Goal: Task Accomplishment & Management: Manage account settings

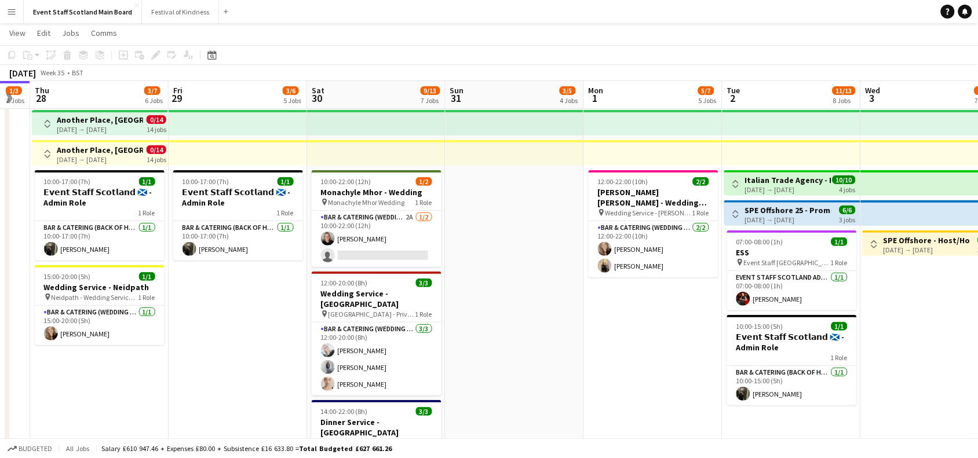
scroll to position [0, 352]
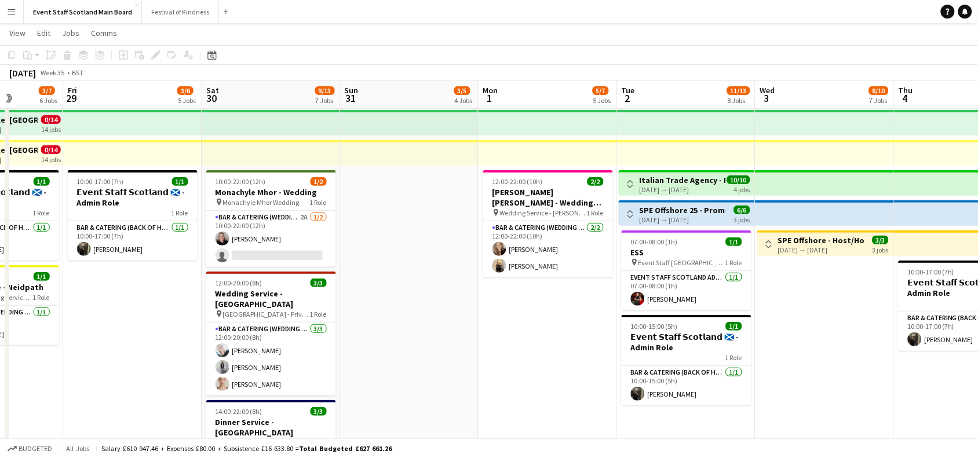
drag, startPoint x: 203, startPoint y: 309, endPoint x: 842, endPoint y: 297, distance: 638.3
click at [842, 297] on app-calendar-viewport "Tue 26 4/5 4 Jobs Wed 27 1/3 2 Jobs Thu 28 3/7 6 Jobs Fri 29 3/6 5 Jobs Sat 30 …" at bounding box center [489, 349] width 978 height 776
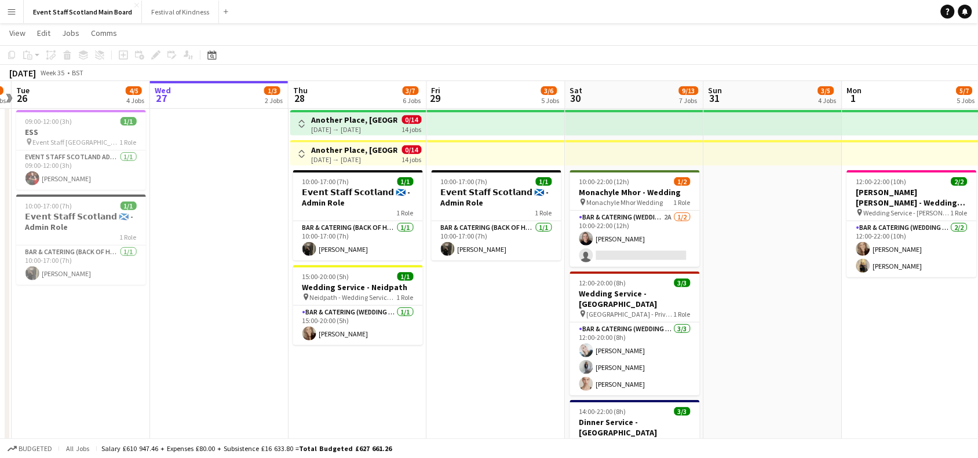
scroll to position [0, 264]
drag, startPoint x: 476, startPoint y: 296, endPoint x: 841, endPoint y: 287, distance: 365.0
click at [841, 287] on app-calendar-viewport "Sun 24 4/4 2 Jobs Mon 25 2/3 2 Jobs Tue 26 4/5 4 Jobs Wed 27 1/3 2 Jobs Thu 28 …" at bounding box center [489, 349] width 978 height 776
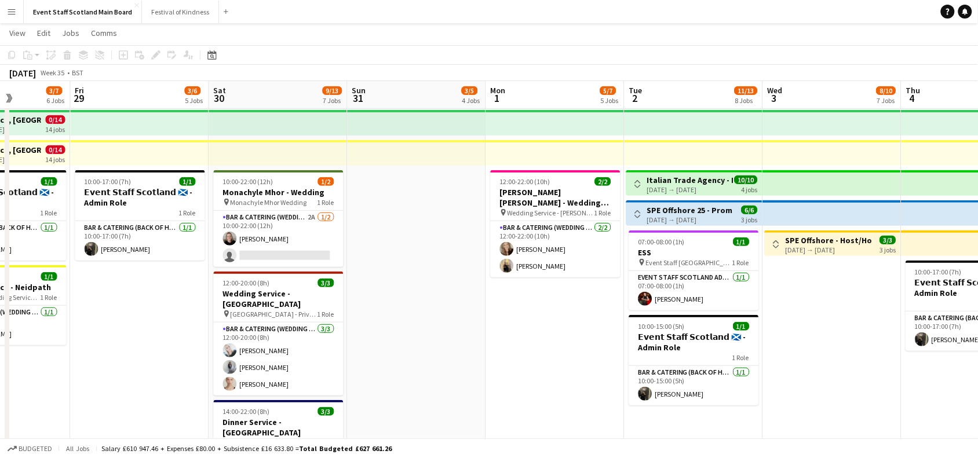
drag, startPoint x: 840, startPoint y: 339, endPoint x: 210, endPoint y: 441, distance: 637.8
click at [210, 441] on app-board "Event Staff Scotland Main Board View Day view expanded Day view collapsed Month…" at bounding box center [489, 348] width 978 height 818
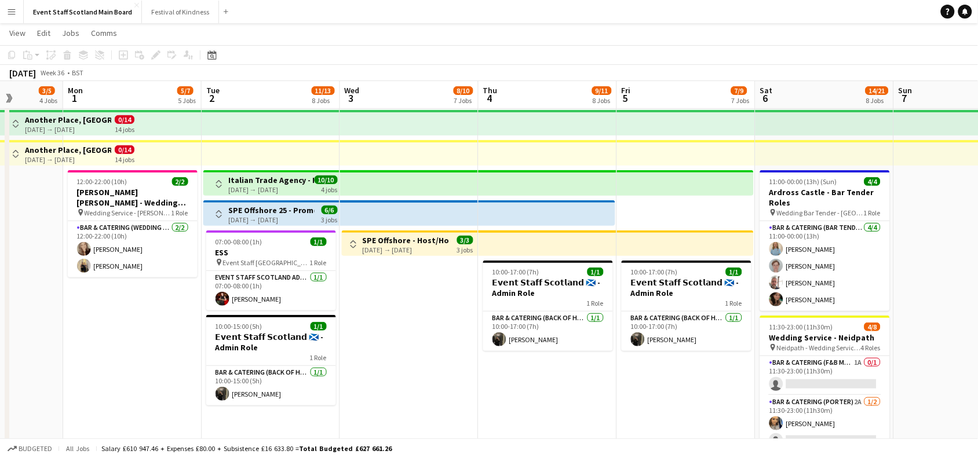
scroll to position [0, 372]
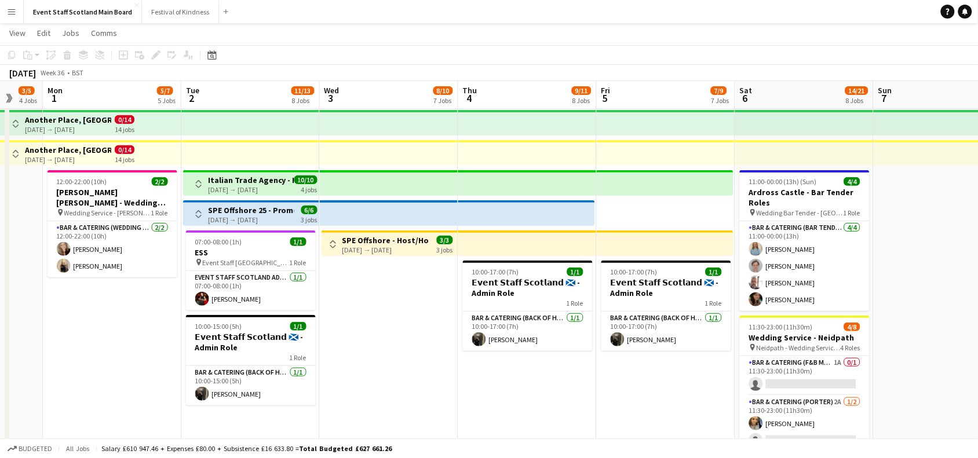
drag, startPoint x: 807, startPoint y: 368, endPoint x: 348, endPoint y: 420, distance: 461.6
click at [348, 420] on app-calendar-viewport "Fri 29 3/6 5 Jobs Sat 30 9/13 7 Jobs Sun 31 3/5 4 Jobs Mon 1 5/7 5 Jobs Tue 2 1…" at bounding box center [489, 349] width 978 height 776
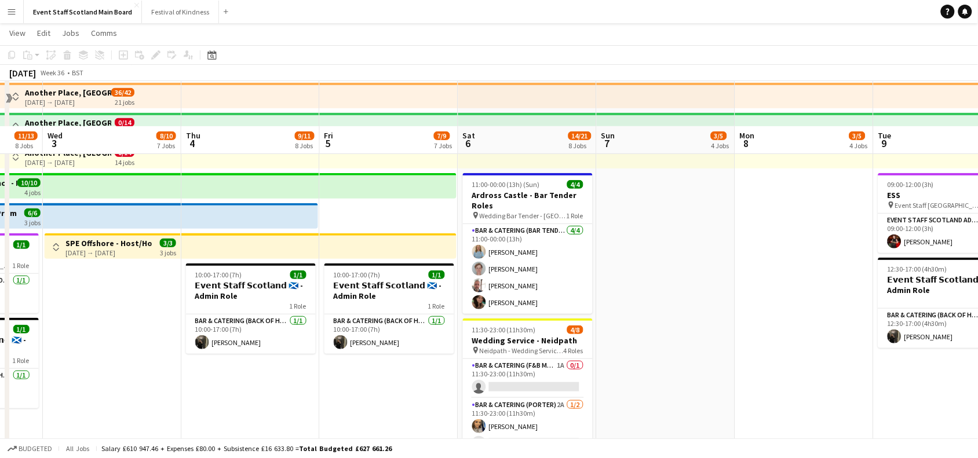
scroll to position [55, 0]
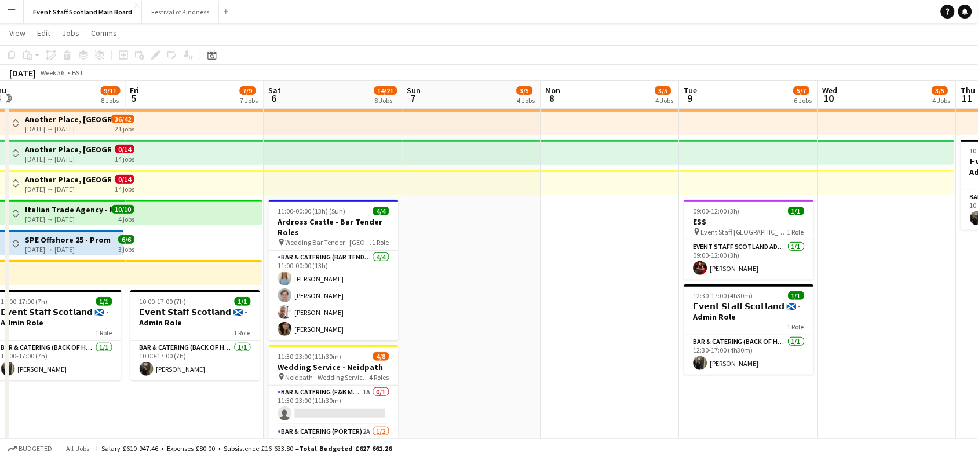
drag, startPoint x: 826, startPoint y: 268, endPoint x: 339, endPoint y: 375, distance: 498.2
click at [339, 375] on app-calendar-viewport "Sun 31 3/5 4 Jobs Mon 1 5/7 5 Jobs Tue 2 11/13 8 Jobs Wed 3 8/10 7 Jobs Thu 4 9…" at bounding box center [489, 378] width 978 height 776
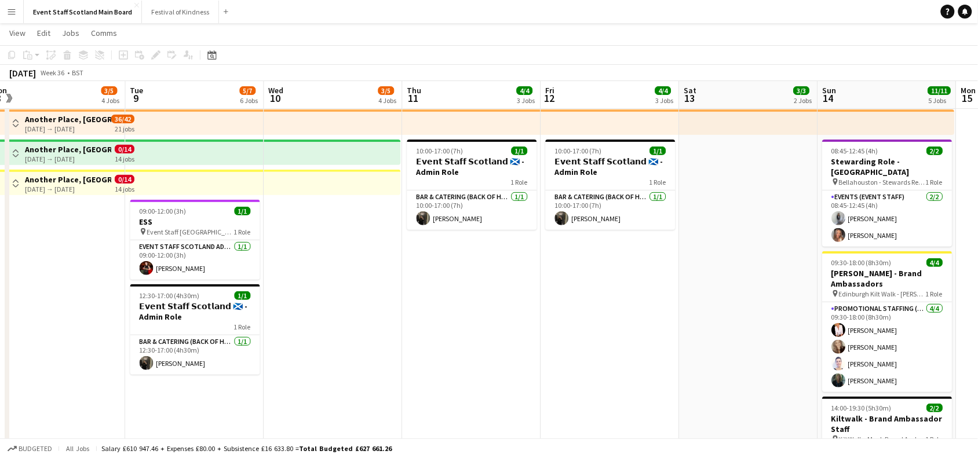
scroll to position [0, 305]
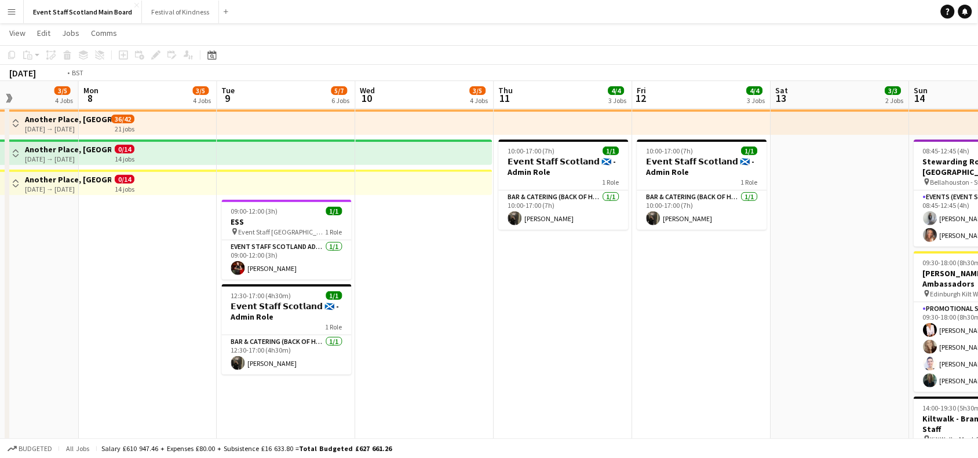
drag, startPoint x: 815, startPoint y: 346, endPoint x: 336, endPoint y: 423, distance: 485.1
click at [336, 423] on app-calendar-viewport "Thu 4 9/11 8 Jobs Fri 5 7/9 7 Jobs Sat 6 14/21 8 Jobs Sun 7 3/5 4 Jobs Mon 8 3/…" at bounding box center [489, 378] width 978 height 776
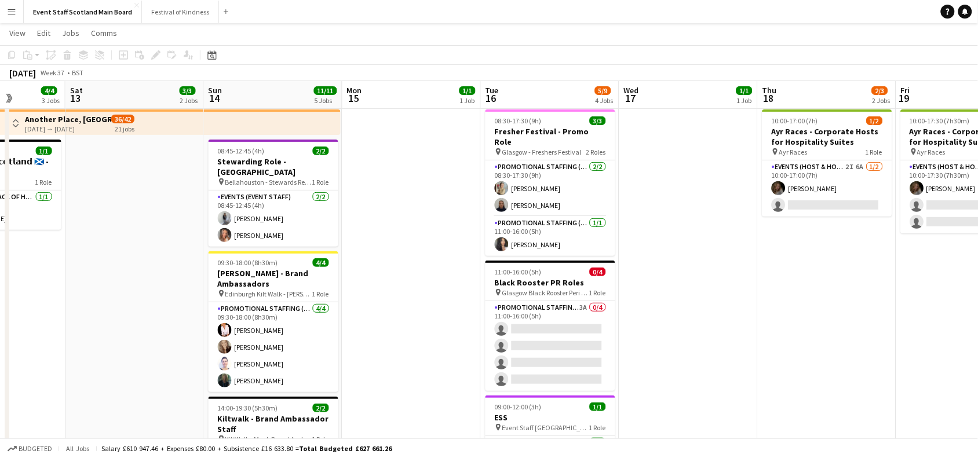
scroll to position [0, 497]
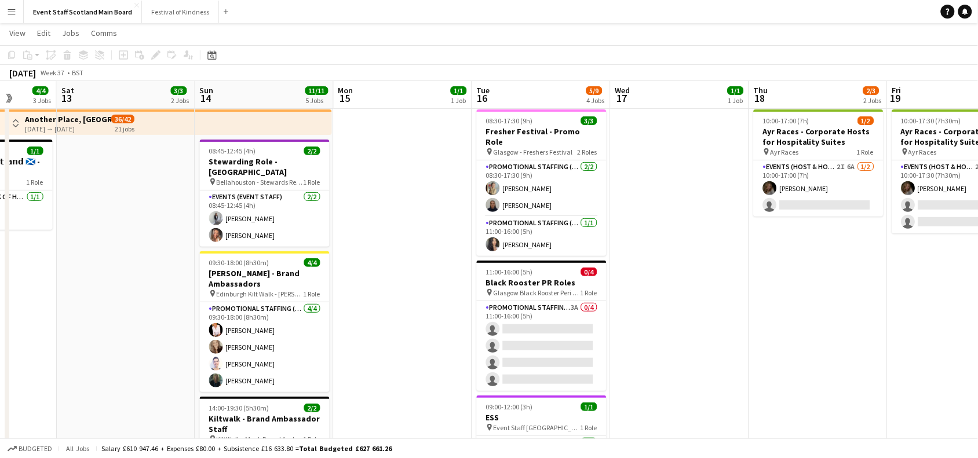
drag, startPoint x: 808, startPoint y: 305, endPoint x: 403, endPoint y: 346, distance: 407.5
click at [403, 346] on app-calendar-viewport "Tue 9 5/7 6 Jobs Wed 10 3/5 4 Jobs Thu 11 4/4 3 Jobs Fri 12 4/4 3 Jobs Sat 13 3…" at bounding box center [489, 378] width 978 height 776
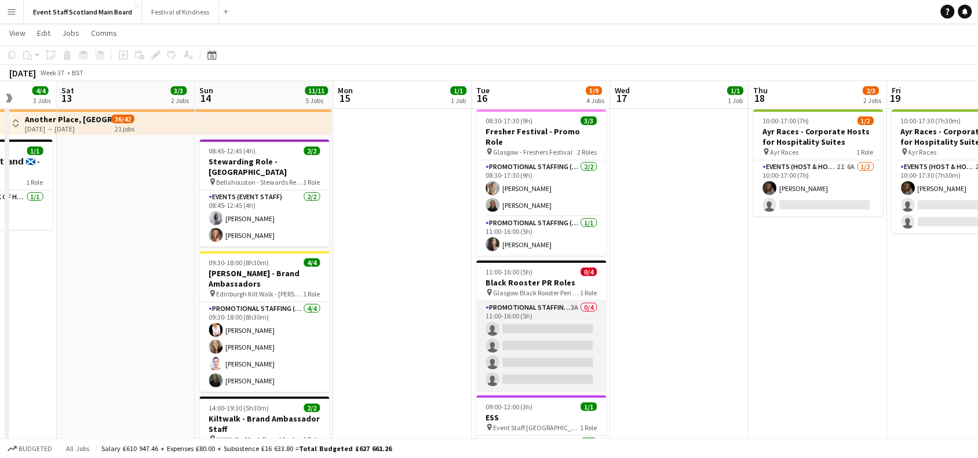
click at [553, 329] on app-card-role "Promotional Staffing (Promotional Staff) 3A 0/4 11:00-16:00 (5h) single-neutral…" at bounding box center [542, 346] width 130 height 90
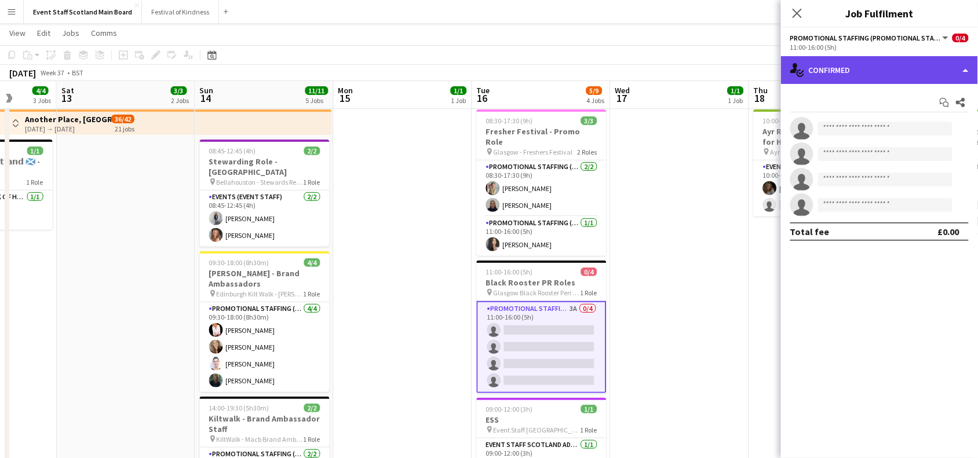
click at [915, 63] on div "single-neutral-actions-check-2 Confirmed" at bounding box center [879, 70] width 197 height 28
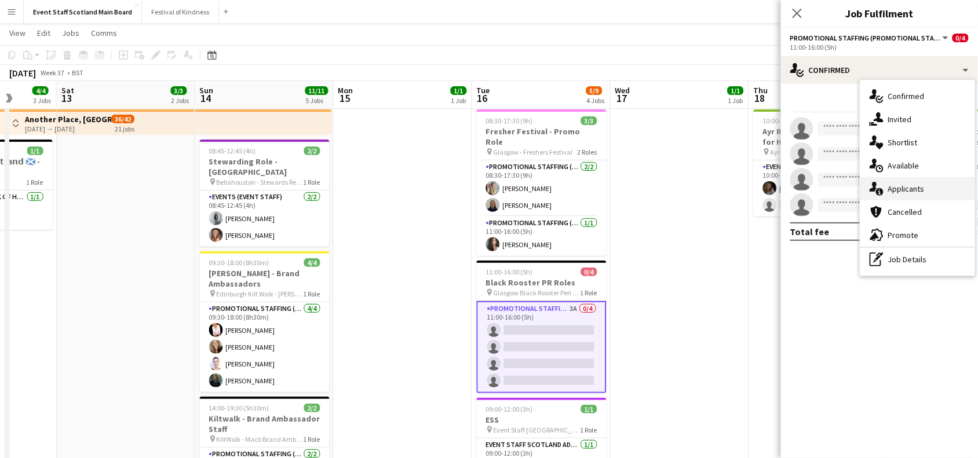
click at [904, 192] on div "single-neutral-actions-information Applicants" at bounding box center [917, 188] width 115 height 23
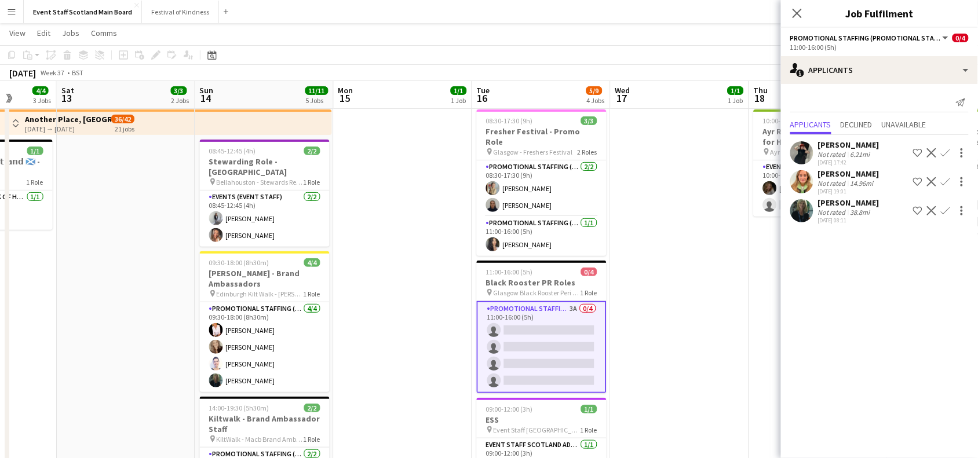
click at [848, 179] on div "14.96mi" at bounding box center [862, 183] width 28 height 9
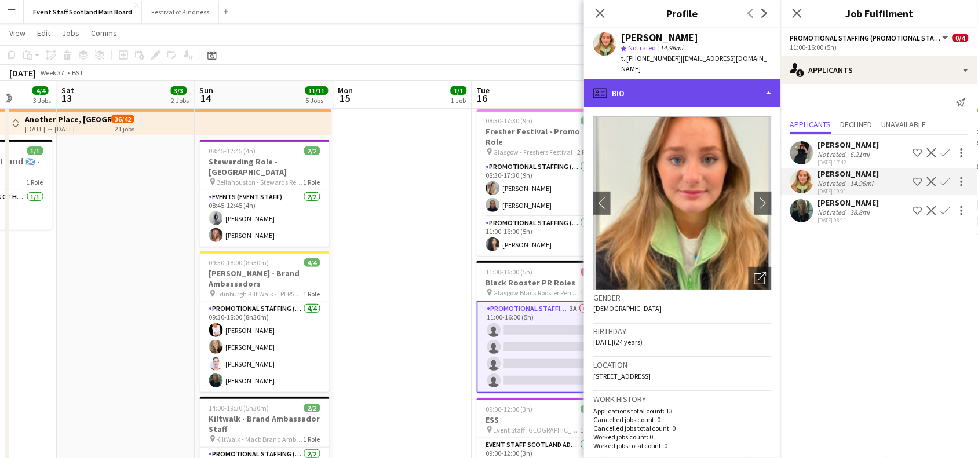
click at [767, 79] on div "profile Bio" at bounding box center [682, 93] width 197 height 28
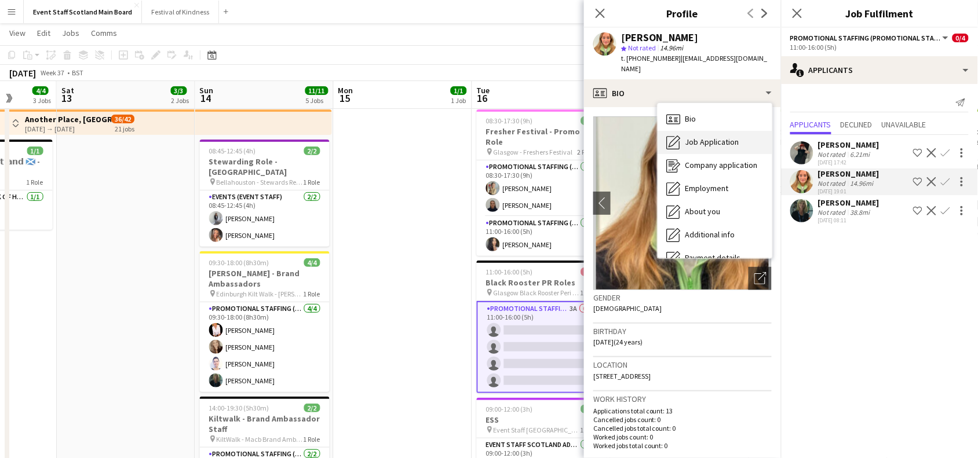
click at [746, 131] on div "Job Application Job Application" at bounding box center [714, 142] width 115 height 23
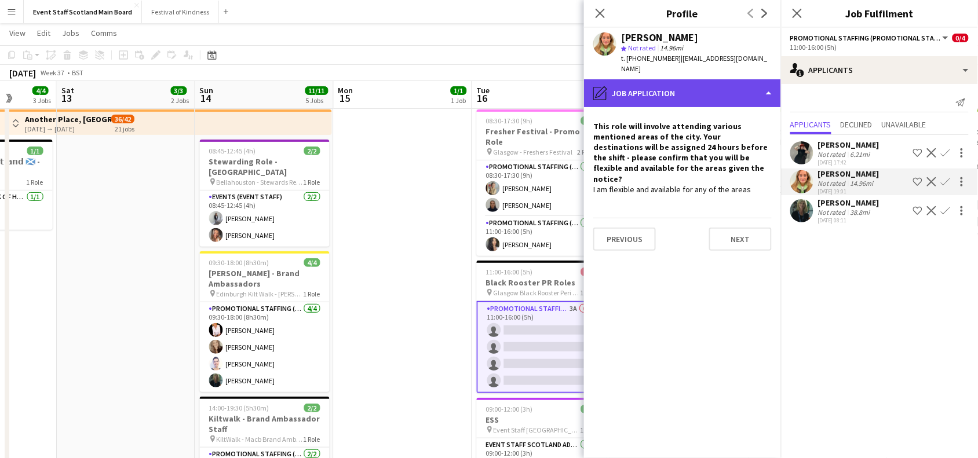
click at [774, 79] on div "pencil4 Job Application" at bounding box center [682, 93] width 197 height 28
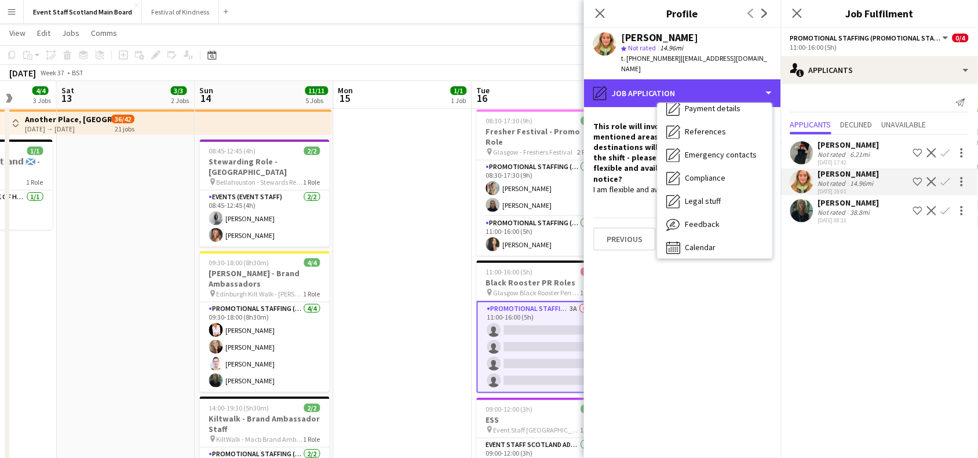
scroll to position [155, 0]
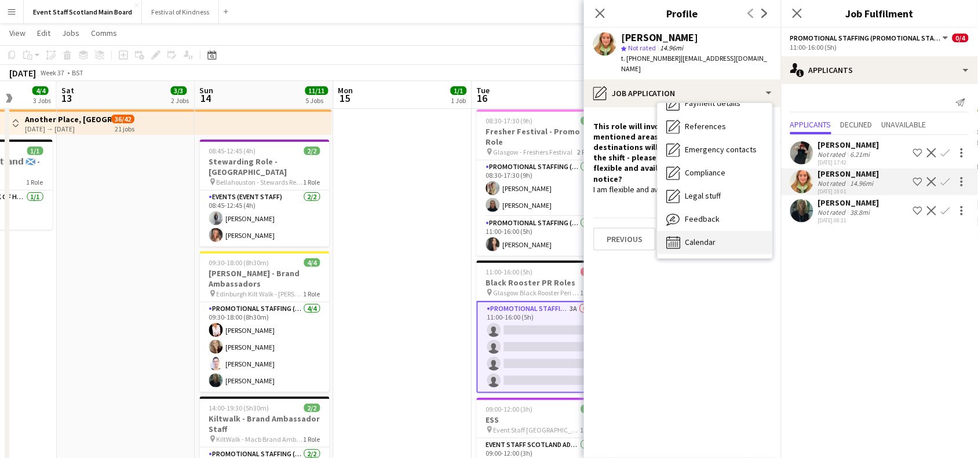
click at [704, 238] on div "Calendar Calendar" at bounding box center [714, 242] width 115 height 23
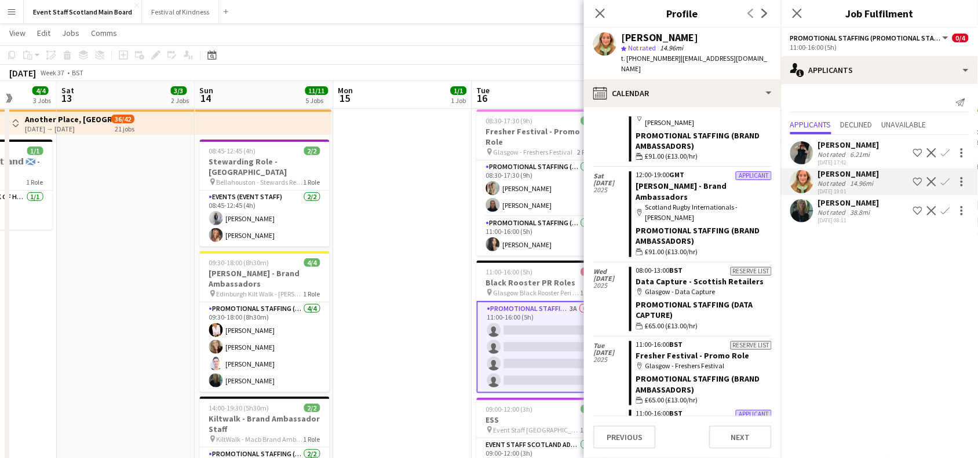
scroll to position [0, 0]
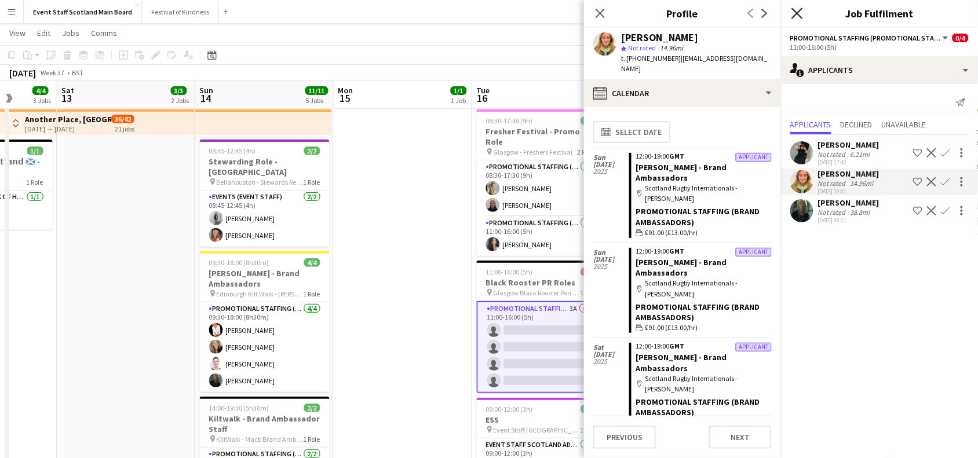
click at [794, 13] on icon "Close pop-in" at bounding box center [796, 13] width 11 height 11
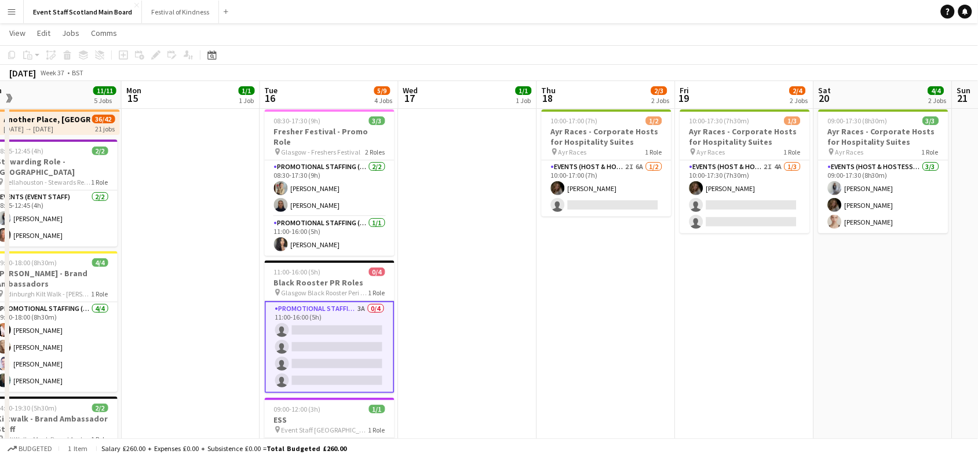
scroll to position [0, 484]
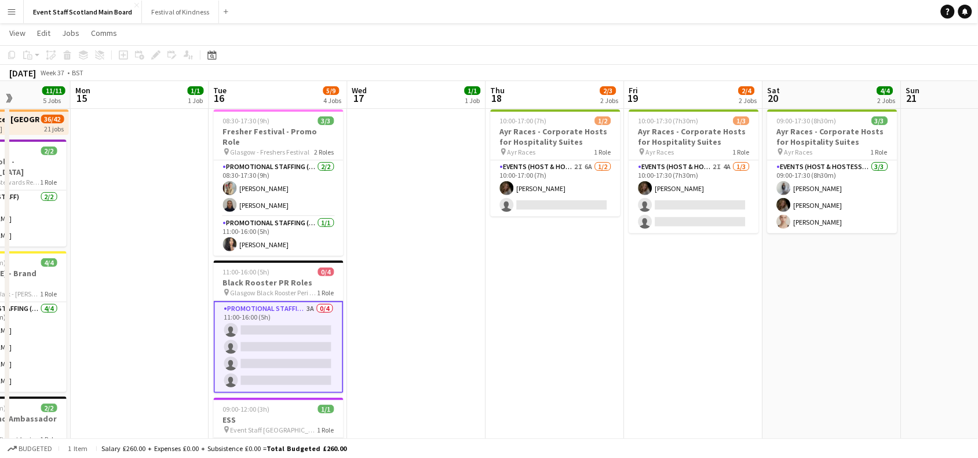
drag, startPoint x: 803, startPoint y: 266, endPoint x: 540, endPoint y: 293, distance: 264.3
click at [540, 293] on app-calendar-viewport "Thu 11 4/4 3 Jobs Fri 12 4/4 3 Jobs Sat 13 3/3 2 Jobs Sun 14 11/11 5 Jobs Mon 1…" at bounding box center [489, 378] width 978 height 776
click at [566, 177] on app-card-role "Events (Host & Hostesses) 2I 6A [DATE] 10:00-17:00 (7h) [PERSON_NAME] single-ne…" at bounding box center [555, 188] width 130 height 56
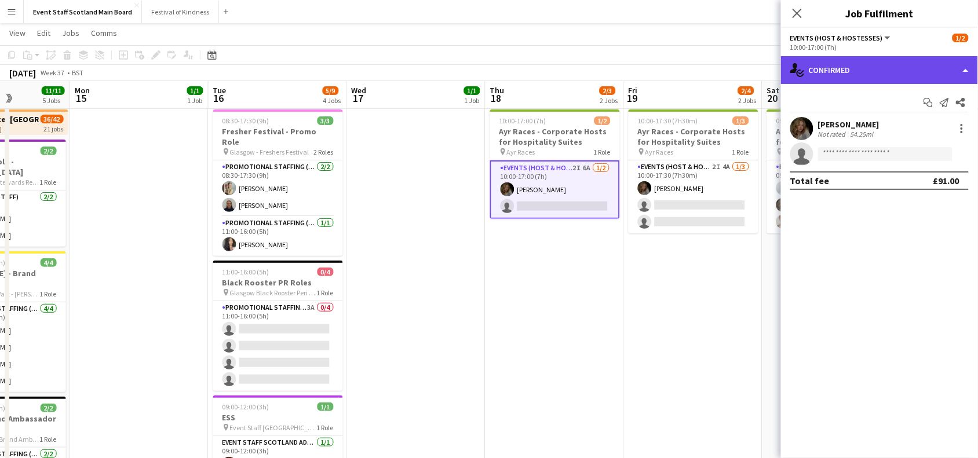
click at [937, 59] on div "single-neutral-actions-check-2 Confirmed" at bounding box center [879, 70] width 197 height 28
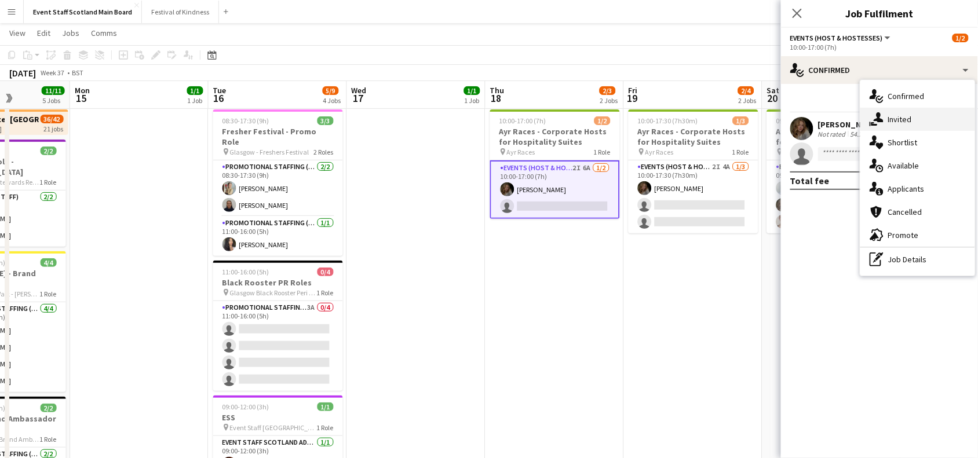
click at [914, 123] on div "single-neutral-actions-share-1 Invited" at bounding box center [917, 119] width 115 height 23
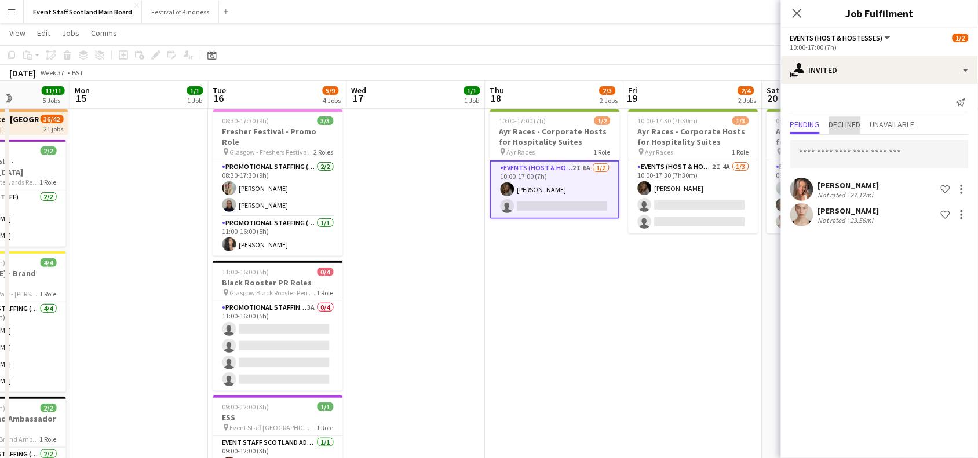
click at [860, 125] on span "Declined" at bounding box center [845, 124] width 32 height 8
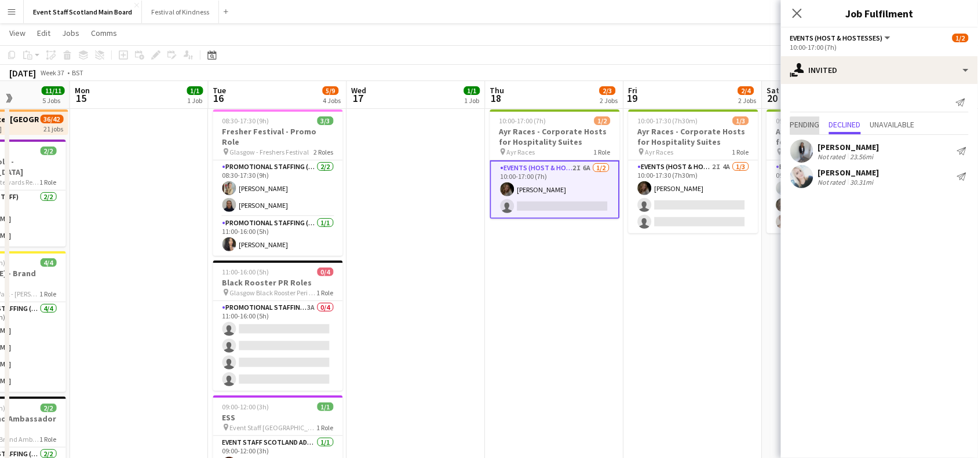
click at [813, 130] on span "Pending" at bounding box center [805, 125] width 30 height 17
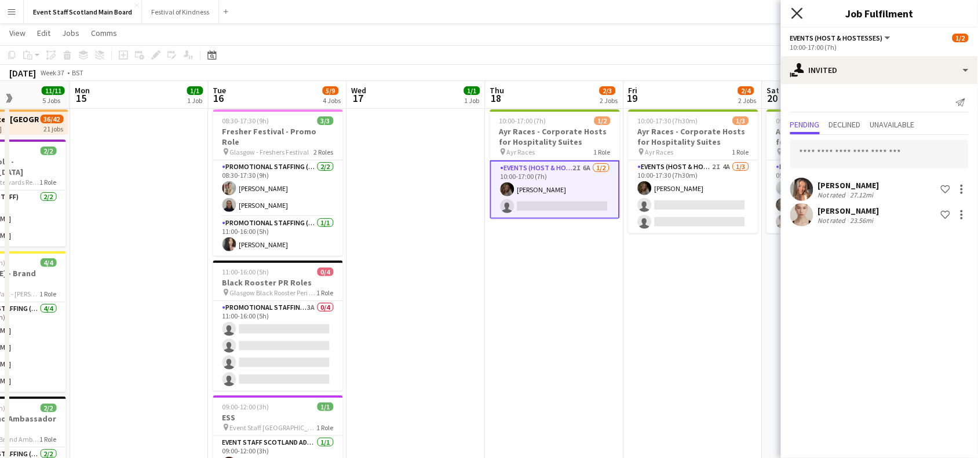
click at [798, 17] on icon "Close pop-in" at bounding box center [796, 13] width 11 height 11
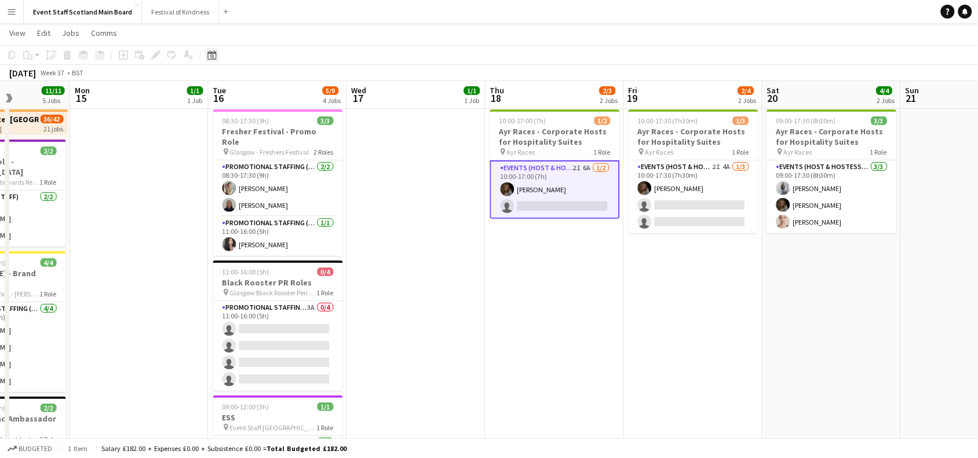
click at [213, 53] on icon at bounding box center [211, 54] width 9 height 9
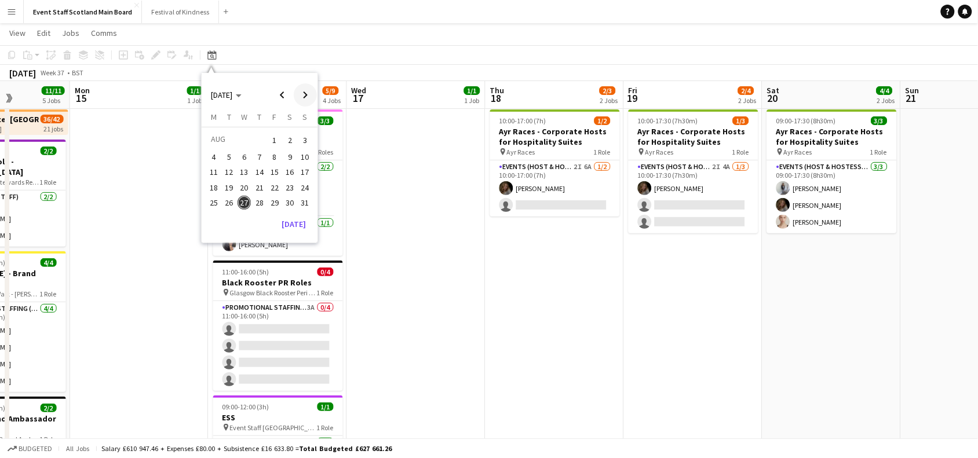
click at [308, 97] on span "Next month" at bounding box center [305, 94] width 23 height 23
click at [304, 92] on span "Next month" at bounding box center [305, 94] width 23 height 23
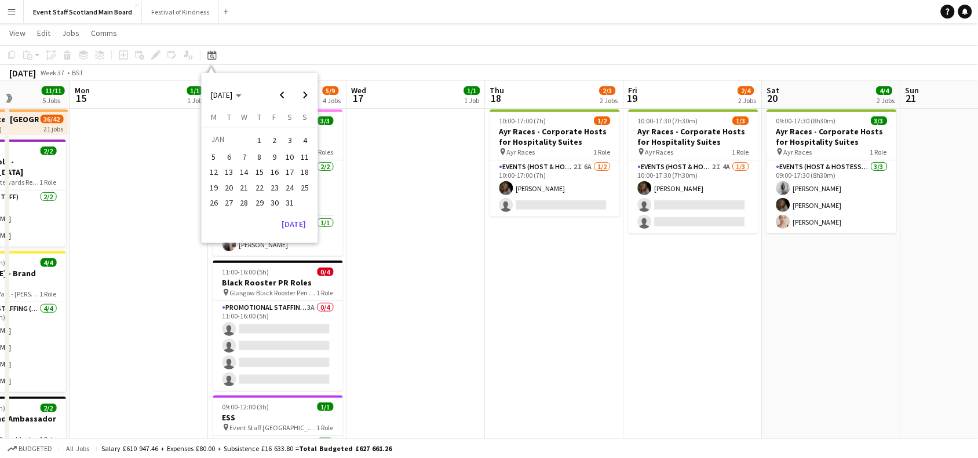
click at [293, 152] on span "10" at bounding box center [290, 157] width 14 height 14
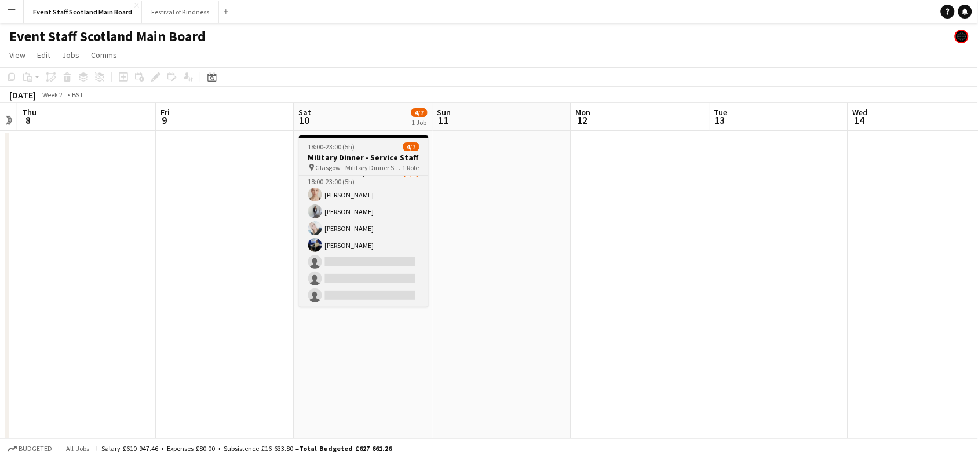
scroll to position [0, 0]
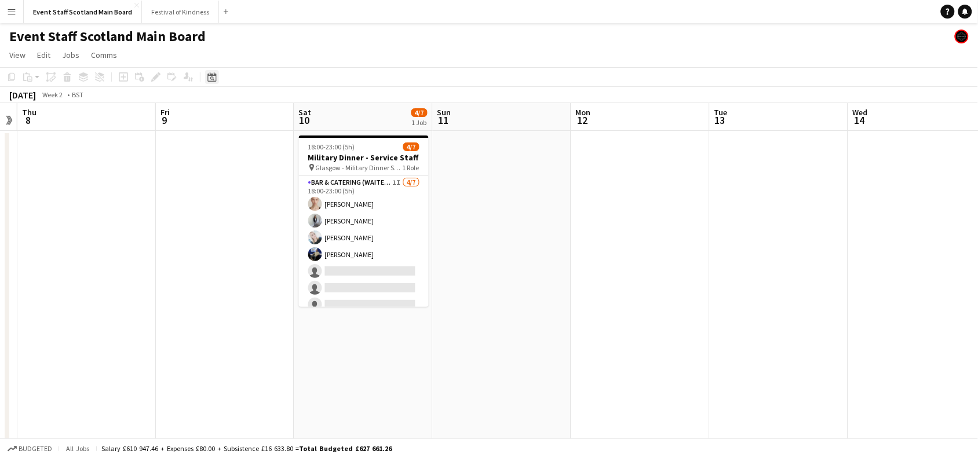
click at [210, 77] on icon at bounding box center [212, 78] width 4 height 4
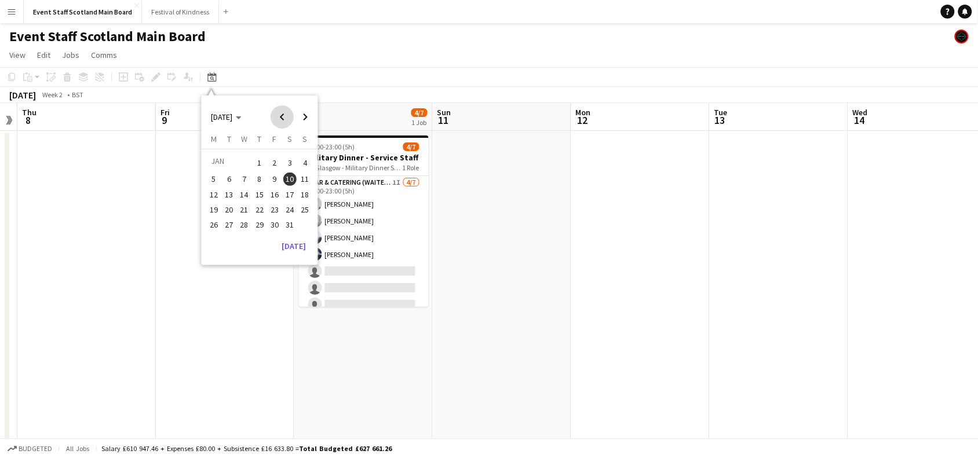
click at [288, 115] on span "Previous month" at bounding box center [281, 116] width 23 height 23
click at [295, 257] on button "[DATE]" at bounding box center [294, 259] width 34 height 19
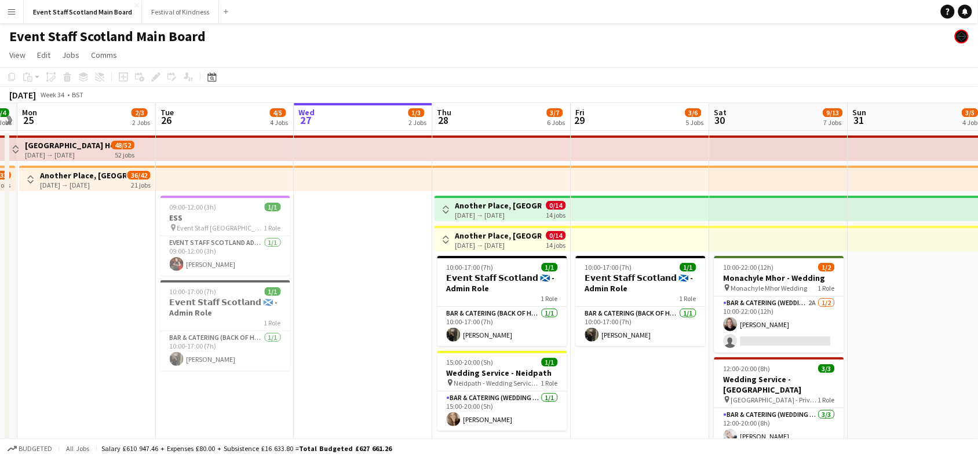
click at [447, 238] on app-icon "Toggle View" at bounding box center [446, 240] width 8 height 8
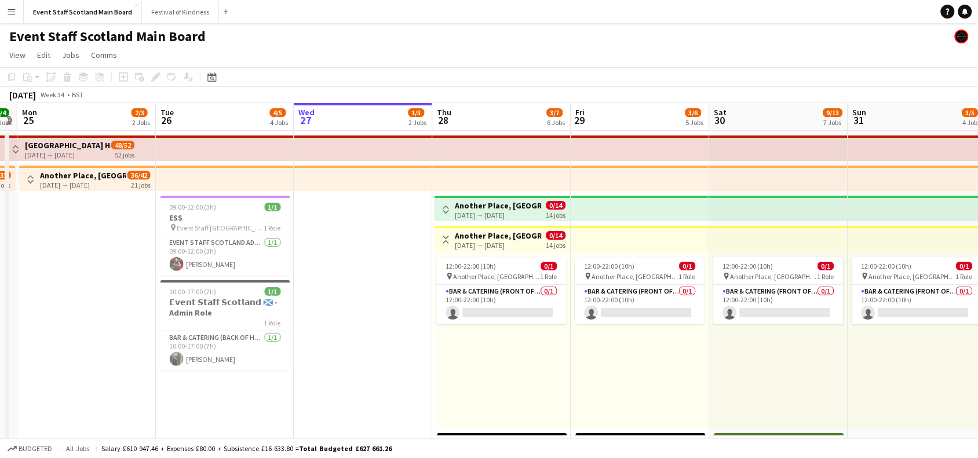
click at [447, 238] on app-icon "Toggle View" at bounding box center [446, 240] width 8 height 8
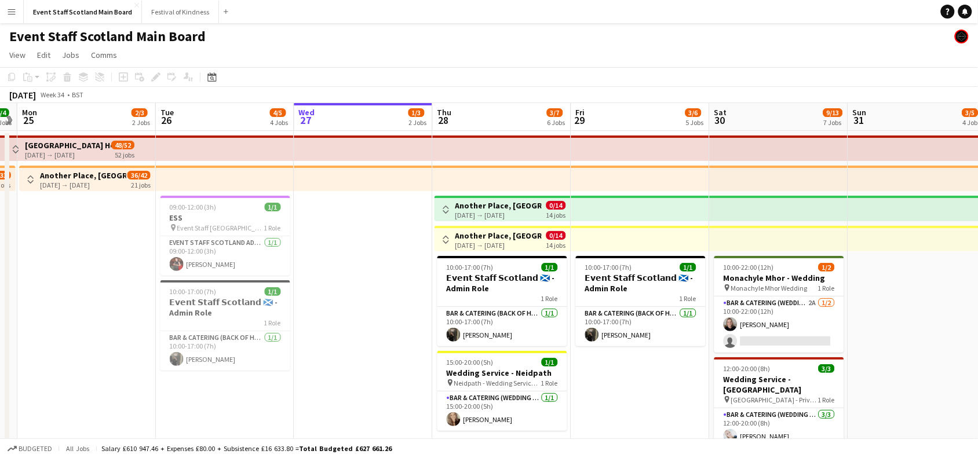
click at [446, 206] on app-icon "Toggle View" at bounding box center [446, 210] width 8 height 8
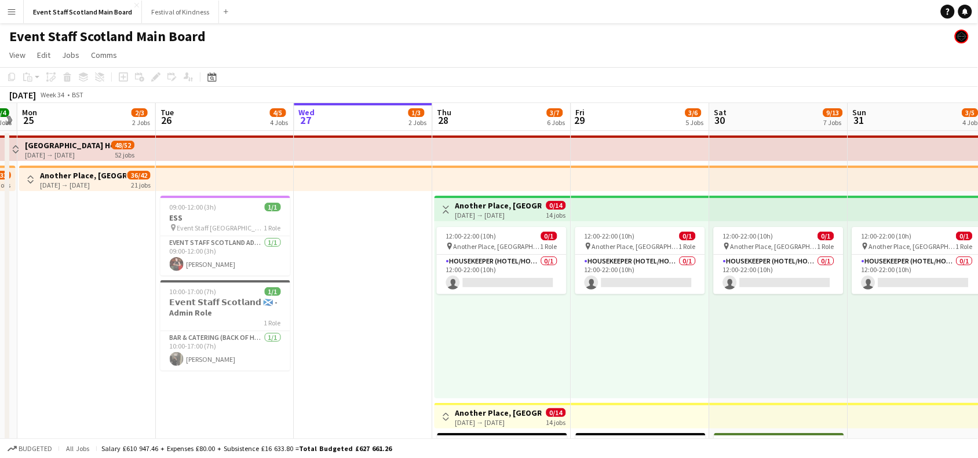
click at [446, 206] on app-icon "Toggle View" at bounding box center [446, 210] width 8 height 8
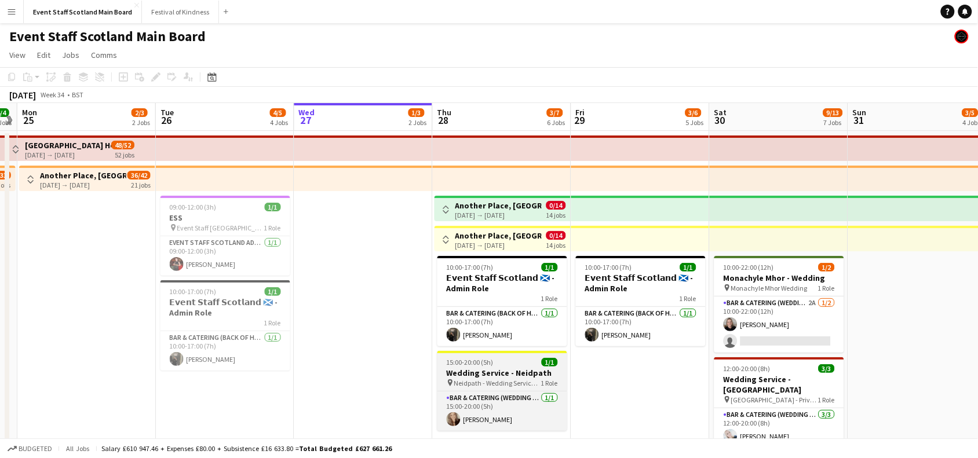
click at [478, 363] on span "15:00-20:00 (5h)" at bounding box center [470, 362] width 47 height 9
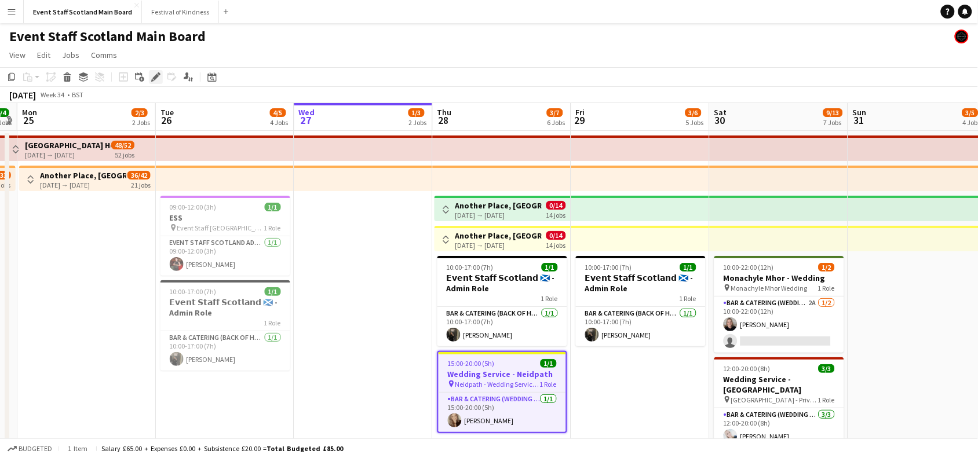
click at [155, 76] on icon at bounding box center [155, 77] width 6 height 6
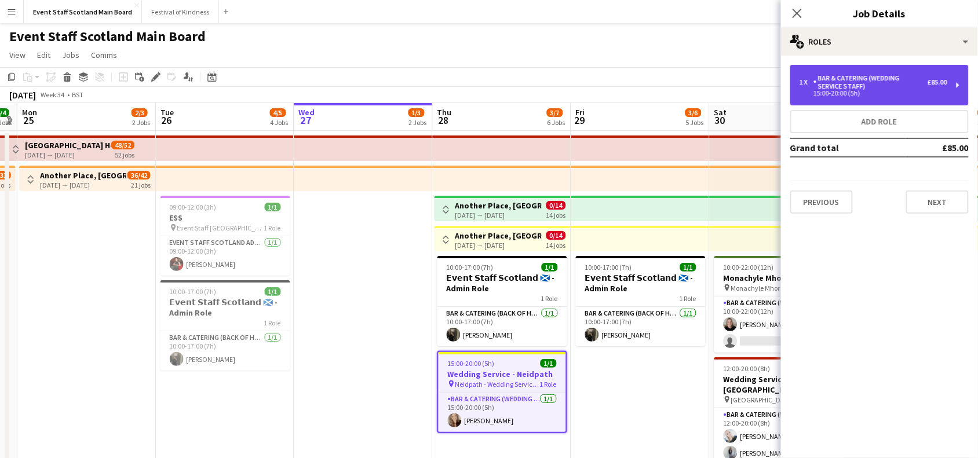
click at [858, 84] on div "Bar & Catering (Wedding Service Staff)" at bounding box center [870, 82] width 114 height 16
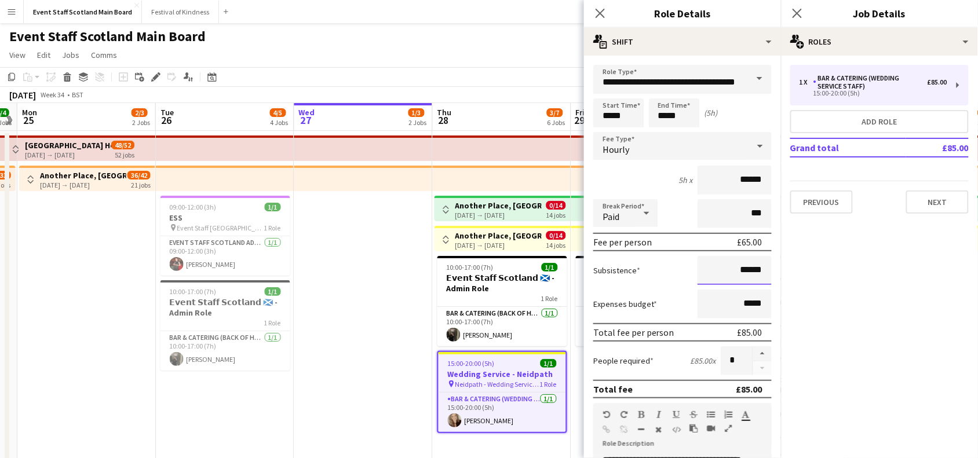
drag, startPoint x: 730, startPoint y: 268, endPoint x: 803, endPoint y: 259, distance: 73.5
click at [803, 259] on body "Menu Boards Boards Boards All jobs Status Workforce Workforce My Workforce Recr…" at bounding box center [489, 421] width 978 height 842
click at [755, 267] on input "******" at bounding box center [734, 270] width 74 height 29
type input "**"
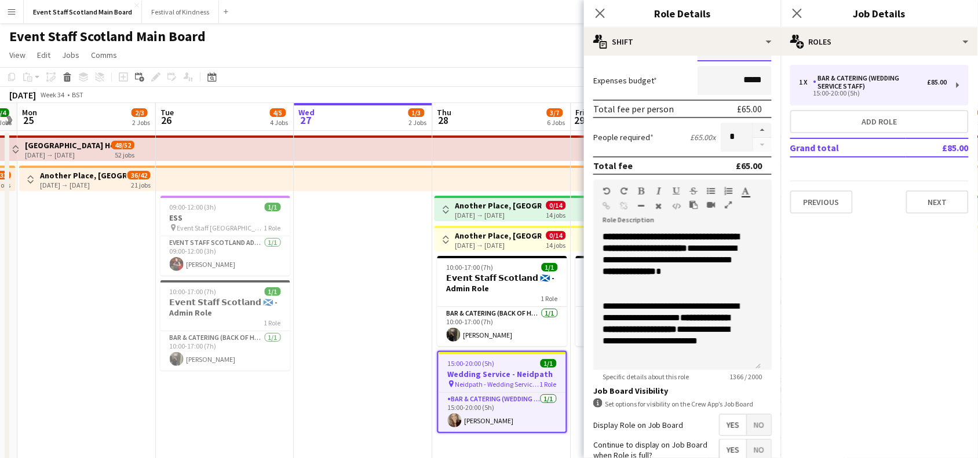
scroll to position [334, 0]
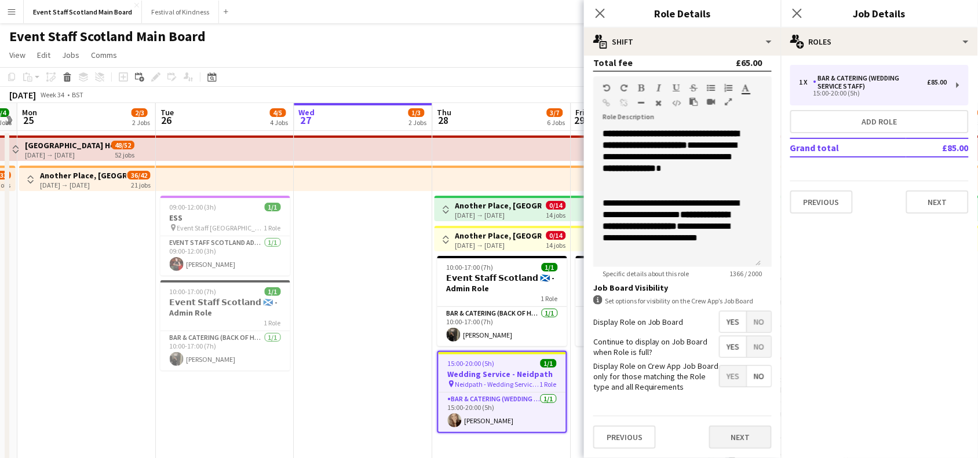
type input "*****"
click at [718, 438] on button "Next" at bounding box center [740, 437] width 63 height 23
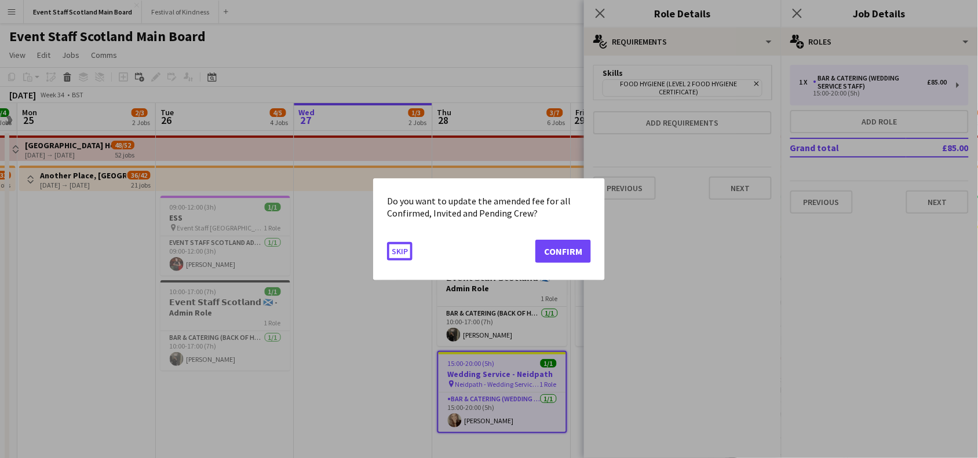
scroll to position [0, 0]
click at [561, 253] on button "Confirm" at bounding box center [563, 250] width 56 height 23
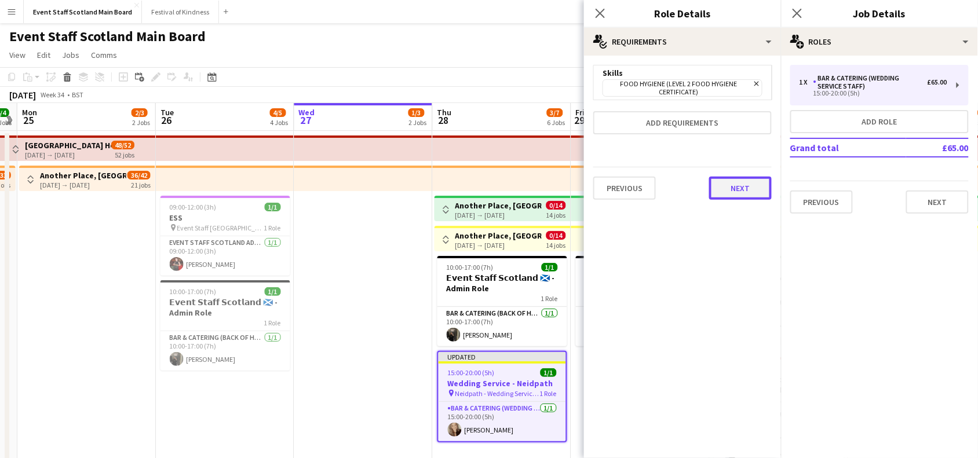
click at [731, 191] on button "Next" at bounding box center [740, 188] width 63 height 23
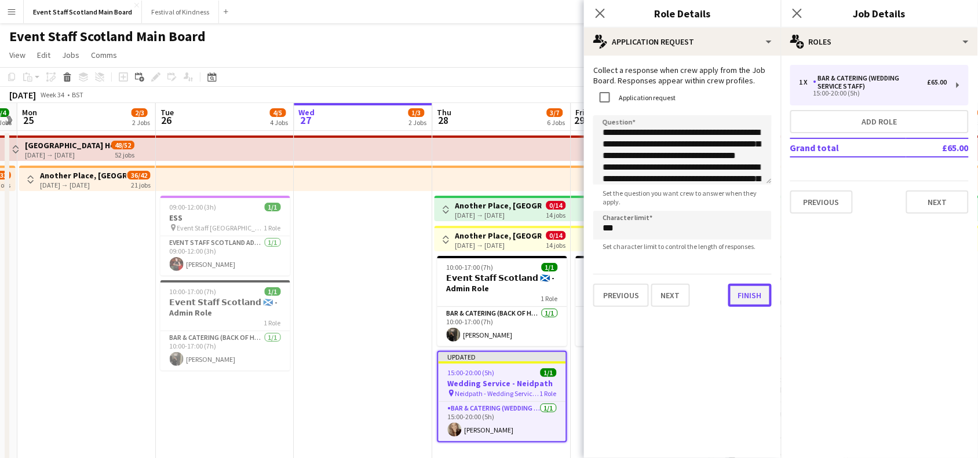
click at [740, 305] on button "Finish" at bounding box center [749, 295] width 43 height 23
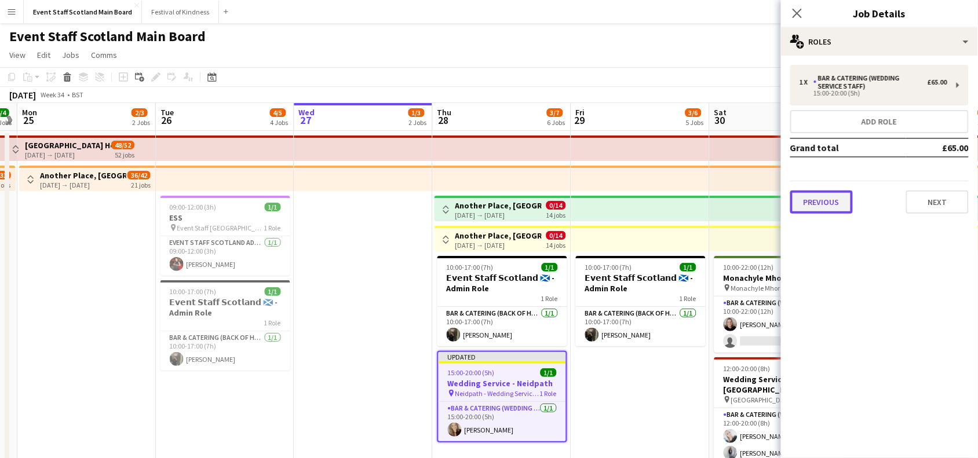
click at [829, 204] on button "Previous" at bounding box center [821, 202] width 63 height 23
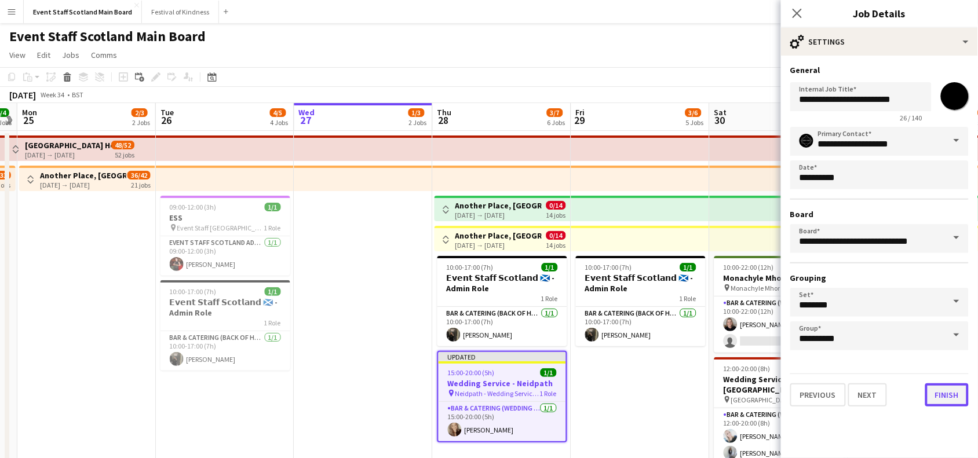
click at [948, 391] on button "Finish" at bounding box center [946, 394] width 43 height 23
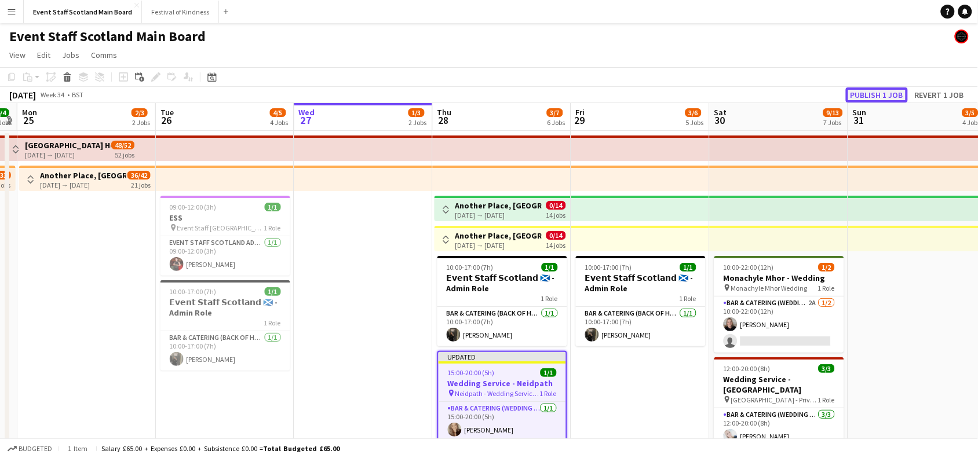
click at [877, 96] on button "Publish 1 job" at bounding box center [877, 94] width 62 height 15
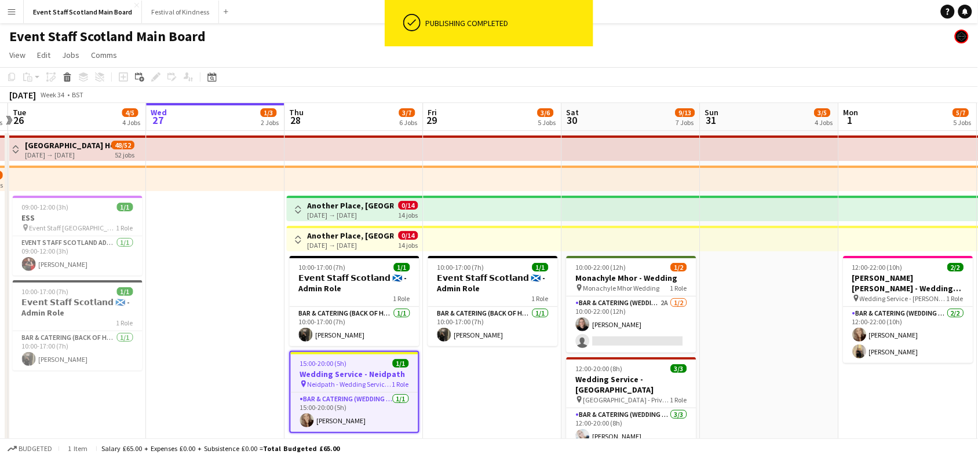
drag, startPoint x: 918, startPoint y: 302, endPoint x: 482, endPoint y: 365, distance: 440.1
click at [482, 365] on app-calendar-viewport "Fri 22 4/4 3 Jobs Sat 23 5/5 2 Jobs Sun 24 4/4 2 Jobs Mon 25 2/3 2 Jobs Tue 26 …" at bounding box center [489, 462] width 978 height 719
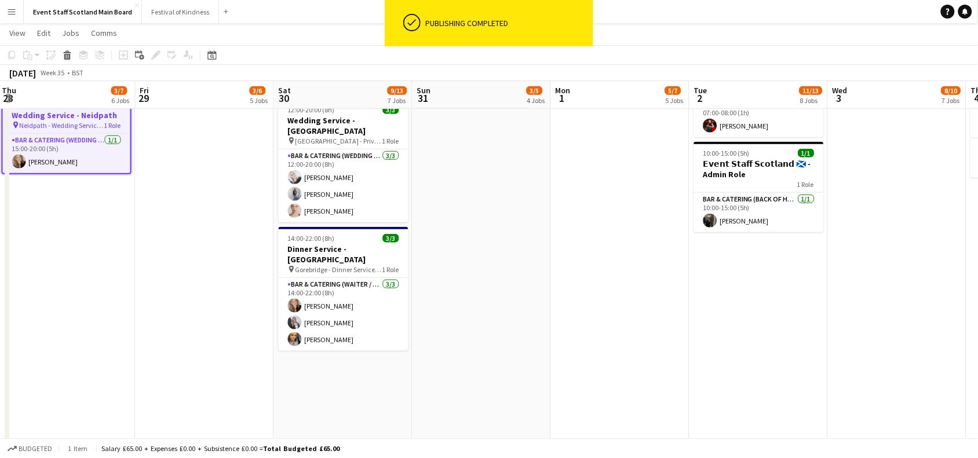
scroll to position [256, 0]
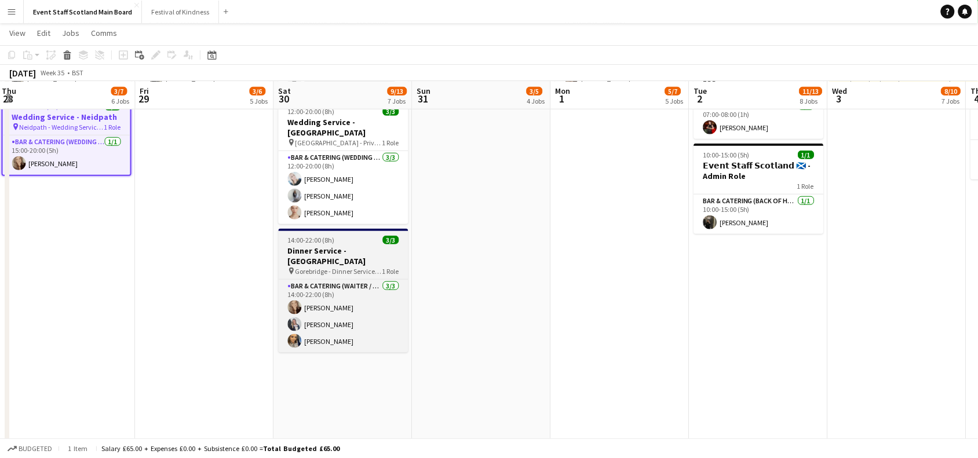
click at [339, 244] on div "14:00-22:00 (8h) 3/3" at bounding box center [344, 240] width 130 height 9
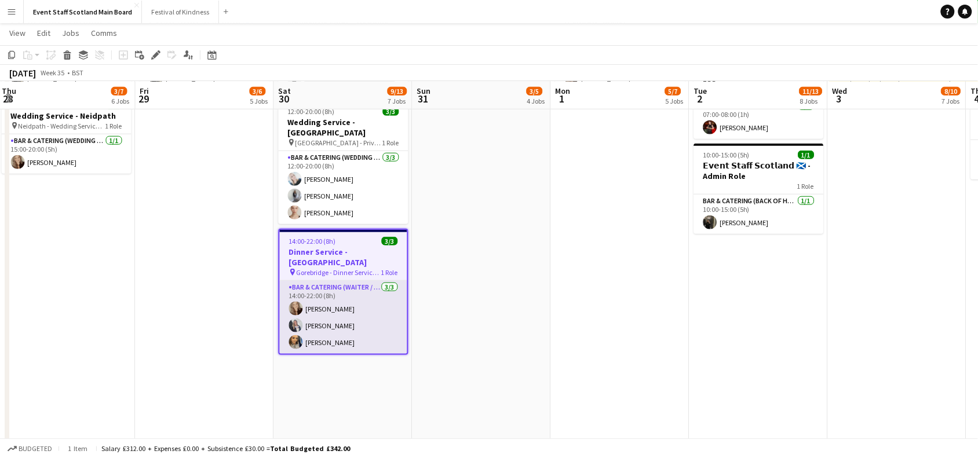
click at [333, 310] on app-card-role "Bar & Catering (Waiter / waitress) [DATE] 14:00-22:00 (8h) [PERSON_NAME] [PERSO…" at bounding box center [343, 317] width 127 height 73
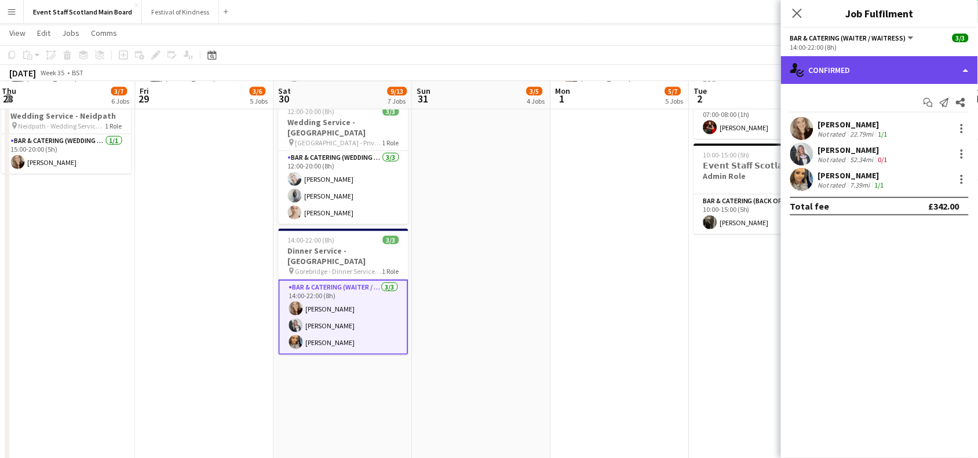
click at [912, 77] on div "single-neutral-actions-check-2 Confirmed" at bounding box center [879, 70] width 197 height 28
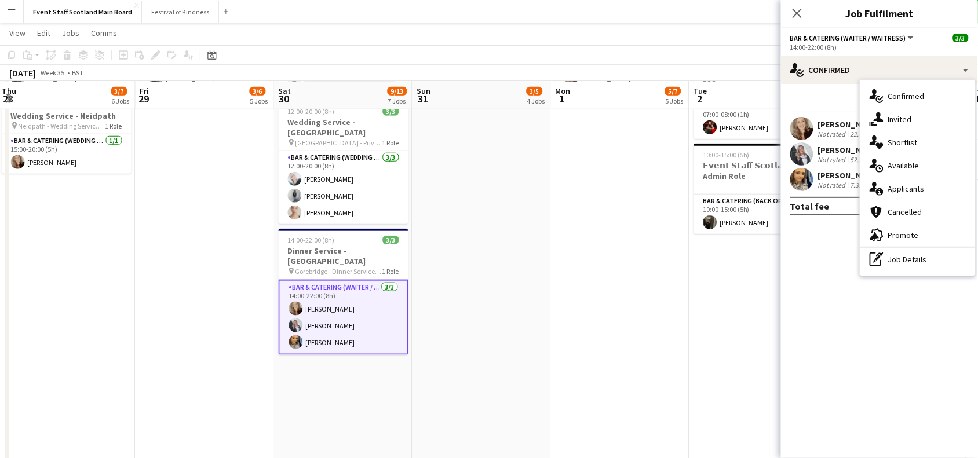
click at [752, 277] on app-date-cell "Toggle View Italian Trade Agency - Host/Hostess Role [DATE] → [DATE] 10/10 4 jo…" at bounding box center [758, 220] width 138 height 692
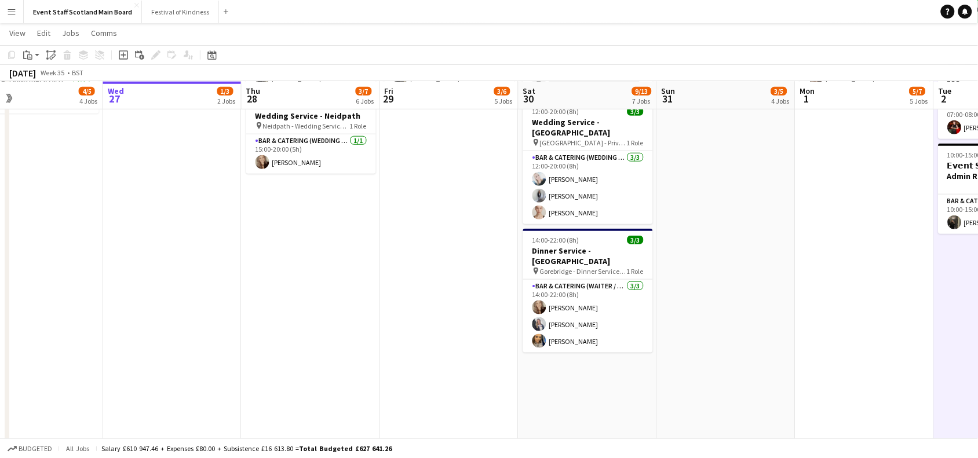
scroll to position [0, 469]
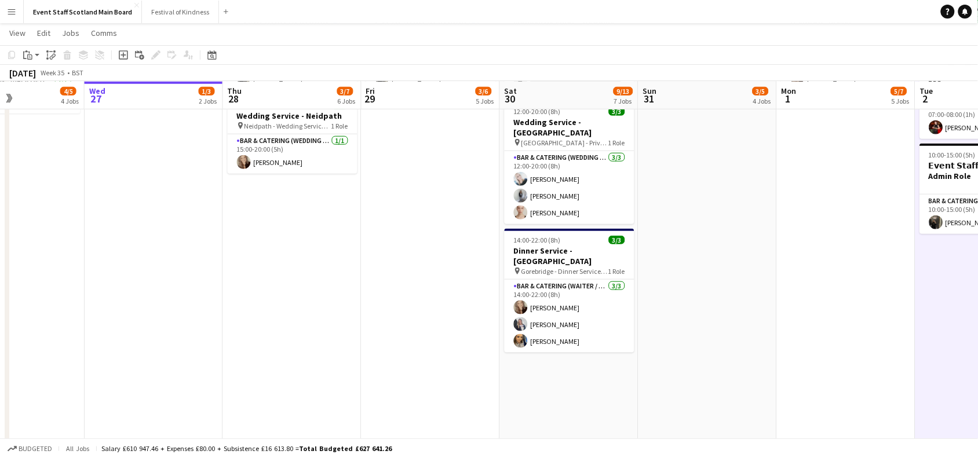
drag, startPoint x: 192, startPoint y: 235, endPoint x: 418, endPoint y: 264, distance: 227.7
click at [418, 264] on app-calendar-viewport "Sat 23 5/5 2 Jobs Sun 24 4/4 2 Jobs Mon 25 2/3 2 Jobs Tue 26 4/5 4 Jobs Wed 27 …" at bounding box center [489, 177] width 978 height 776
click at [288, 163] on app-card-role "Bar & Catering (Wedding Service Staff) [DATE] 15:00-20:00 (5h) [PERSON_NAME]" at bounding box center [293, 153] width 130 height 39
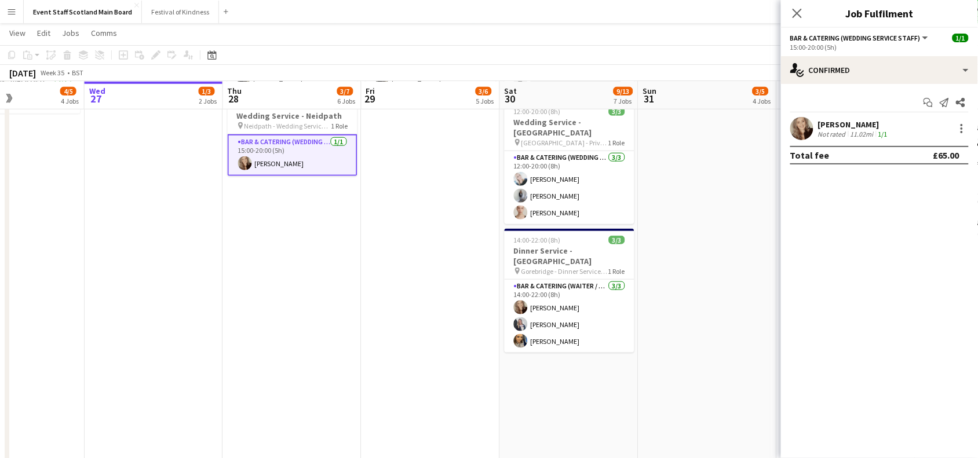
click at [412, 180] on app-date-cell "10:00-17:00 (7h) 1/1 𝗘𝘃𝗲𝗻𝘁 𝗦𝘁𝗮𝗳𝗳 𝗦𝗰𝗼𝘁𝗹𝗮𝗻𝗱 🏴󠁧󠁢󠁳󠁣󠁴󠁿 - Admin Role 1 Role Bar & Cat…" at bounding box center [430, 220] width 138 height 692
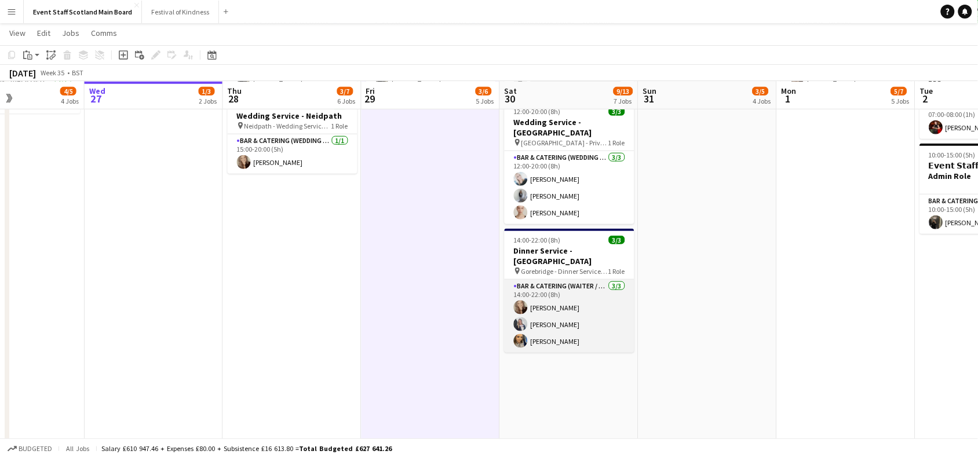
click at [555, 308] on app-card-role "Bar & Catering (Waiter / waitress) [DATE] 14:00-22:00 (8h) [PERSON_NAME] [PERSO…" at bounding box center [569, 316] width 130 height 73
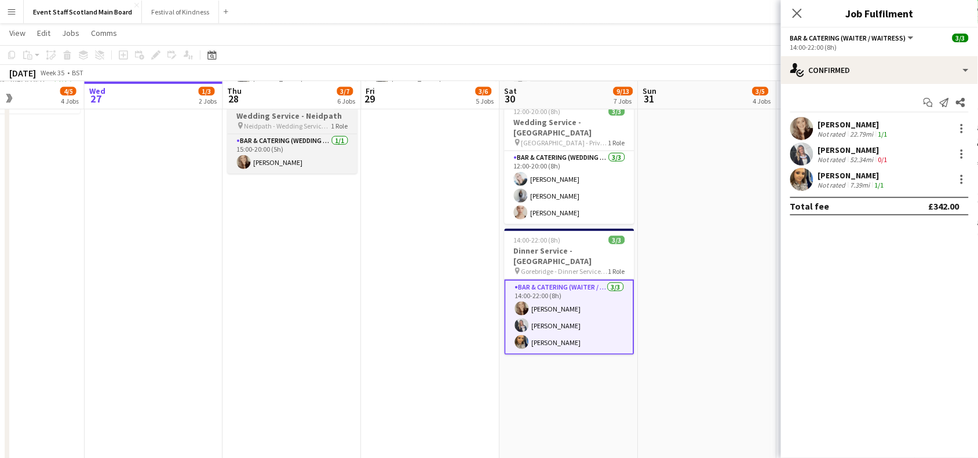
click at [287, 125] on span "Neidpath - Wedding Service Roles" at bounding box center [287, 126] width 87 height 9
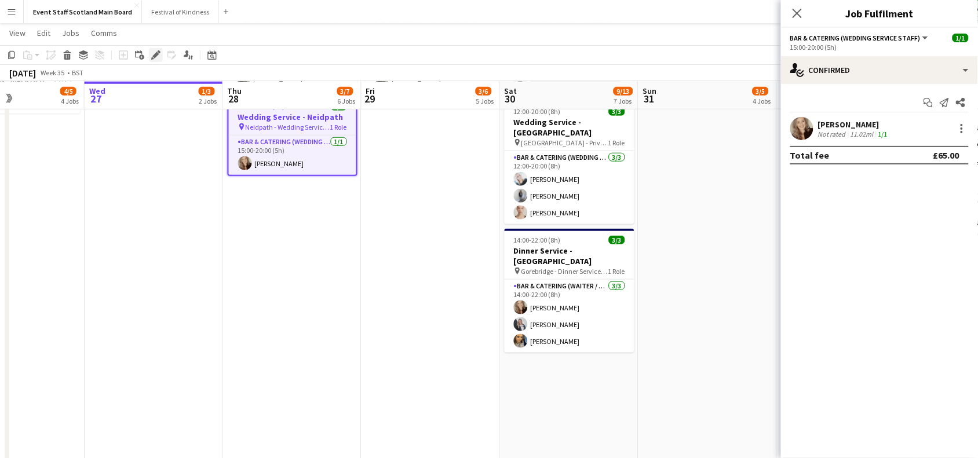
click at [151, 56] on icon "Edit" at bounding box center [155, 54] width 9 height 9
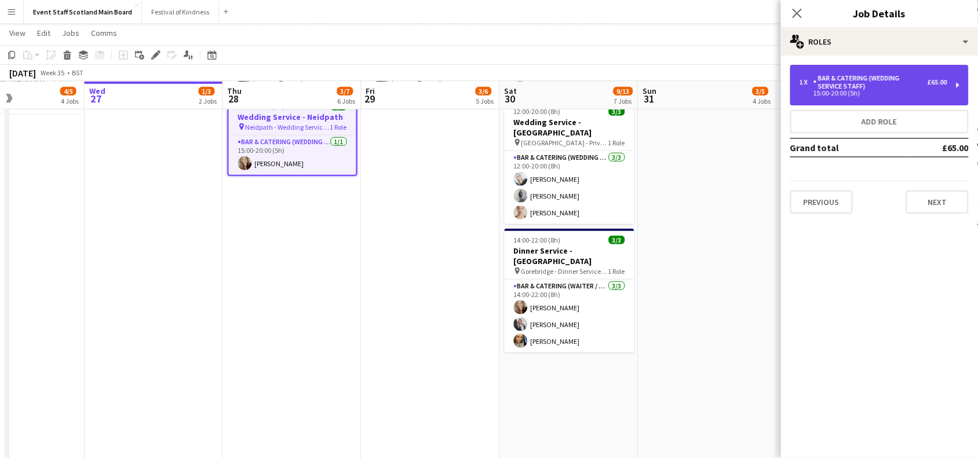
click at [826, 85] on div "Bar & Catering (Wedding Service Staff)" at bounding box center [870, 82] width 114 height 16
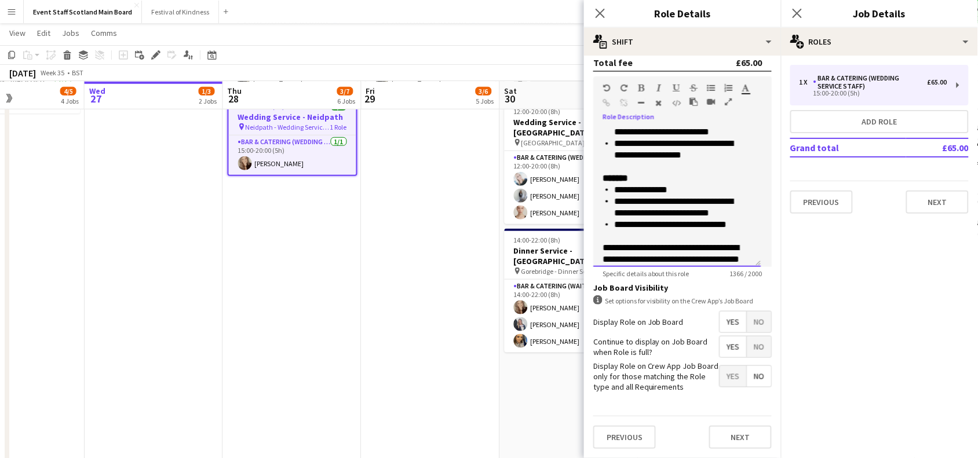
scroll to position [433, 0]
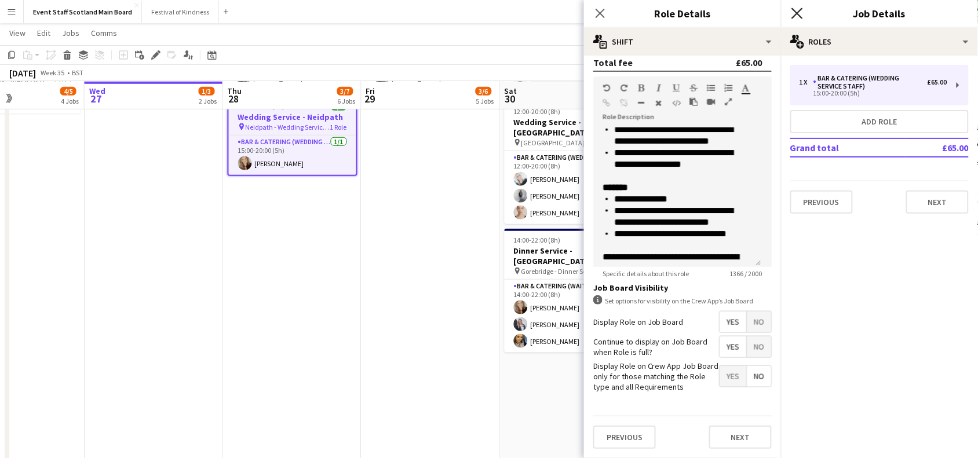
click at [796, 13] on icon at bounding box center [796, 13] width 11 height 11
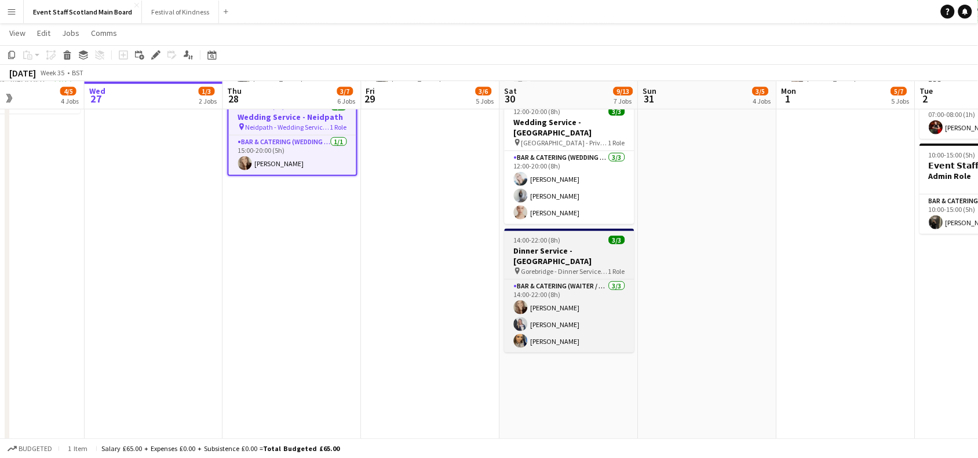
click at [587, 253] on h3 "Dinner Service - [GEOGRAPHIC_DATA]" at bounding box center [569, 256] width 130 height 21
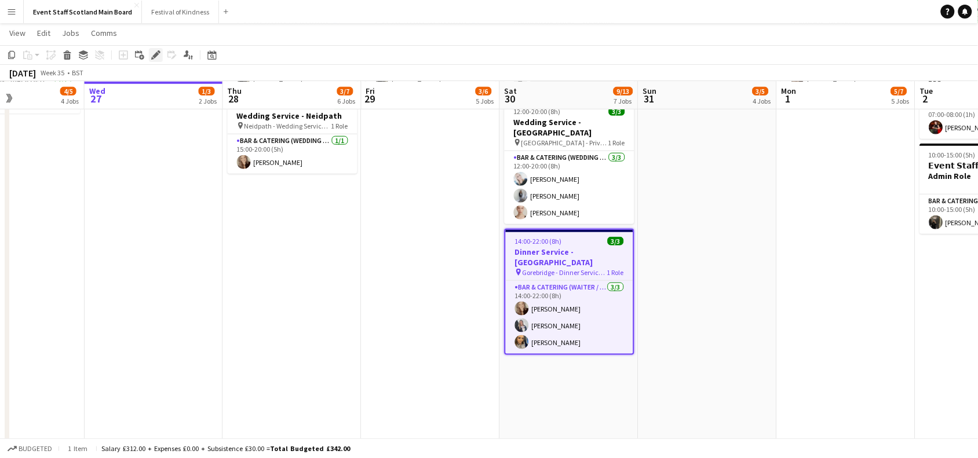
click at [156, 59] on icon "Edit" at bounding box center [155, 54] width 9 height 9
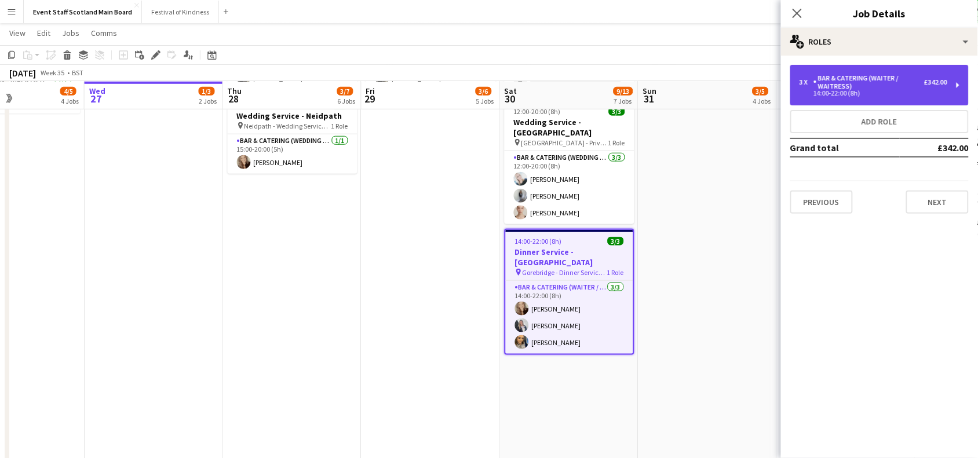
click at [887, 90] on div "Bar & Catering (Waiter / waitress)" at bounding box center [868, 82] width 111 height 16
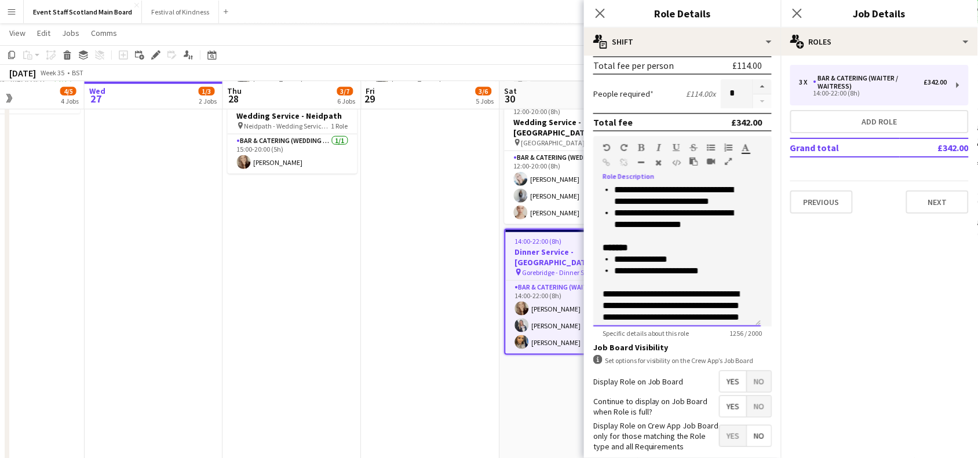
scroll to position [418, 0]
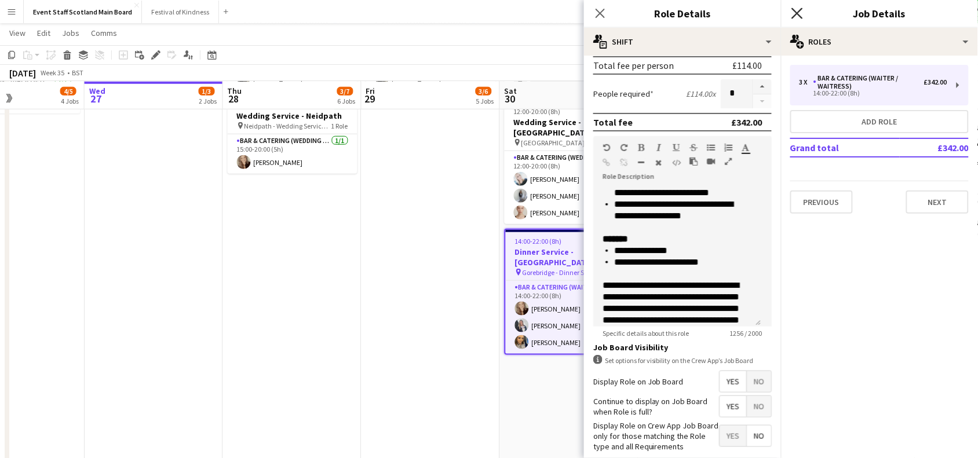
click at [793, 16] on icon "Close pop-in" at bounding box center [796, 13] width 11 height 11
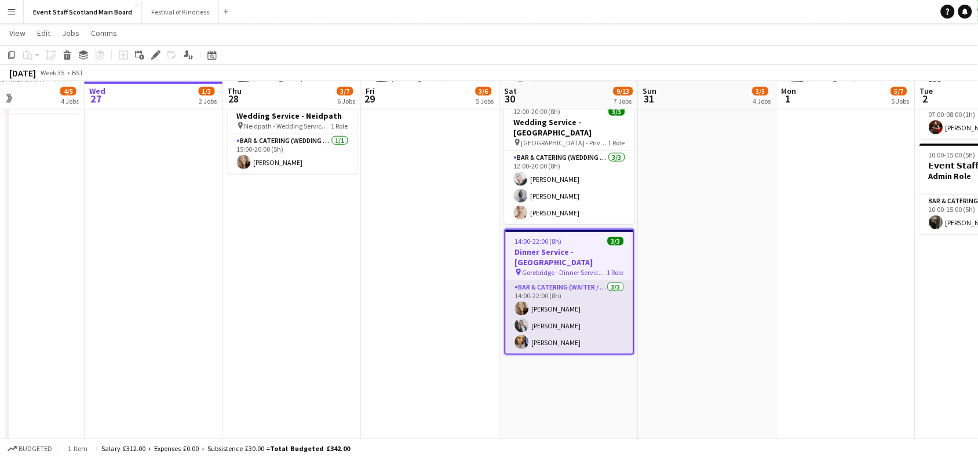
click at [565, 281] on app-card-role "Bar & Catering (Waiter / waitress) [DATE] 14:00-22:00 (8h) [PERSON_NAME] [PERSO…" at bounding box center [569, 317] width 127 height 73
